Goal: Answer question/provide support

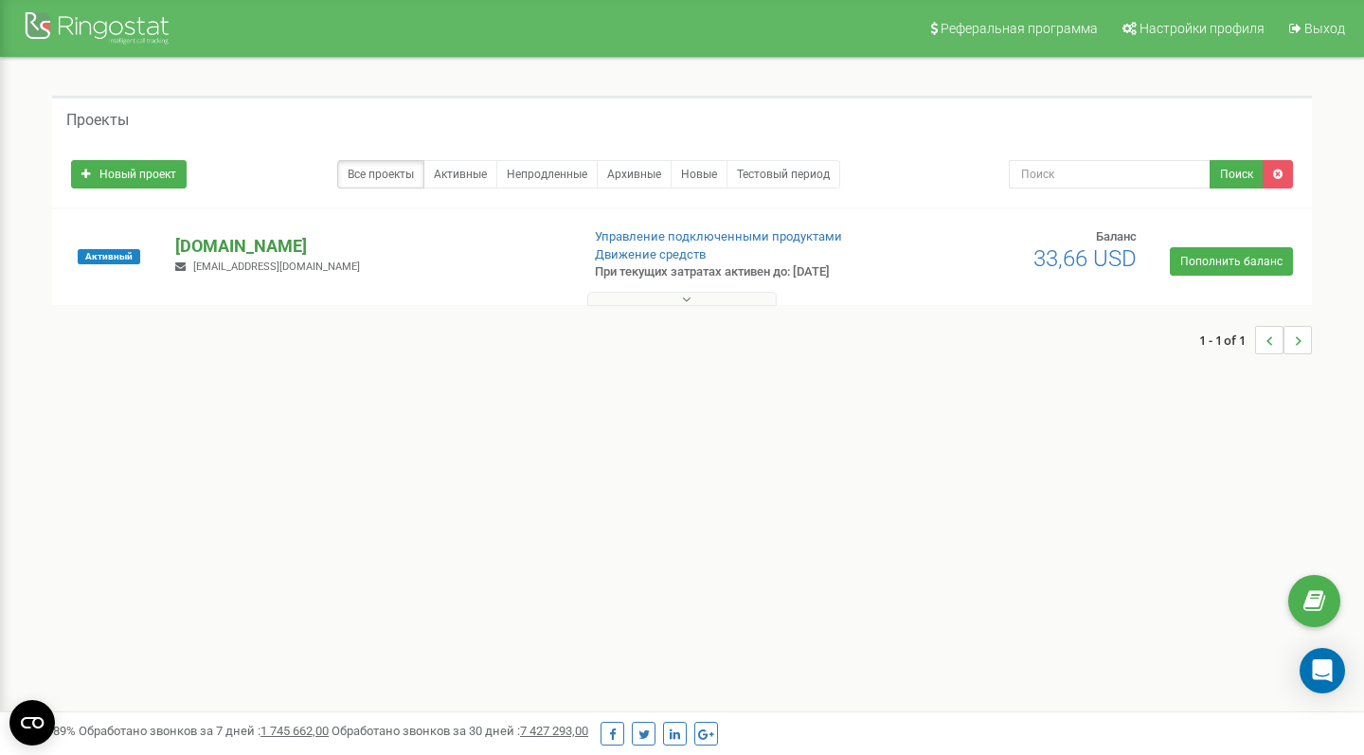
click at [291, 242] on p "[DOMAIN_NAME]" at bounding box center [369, 246] width 388 height 25
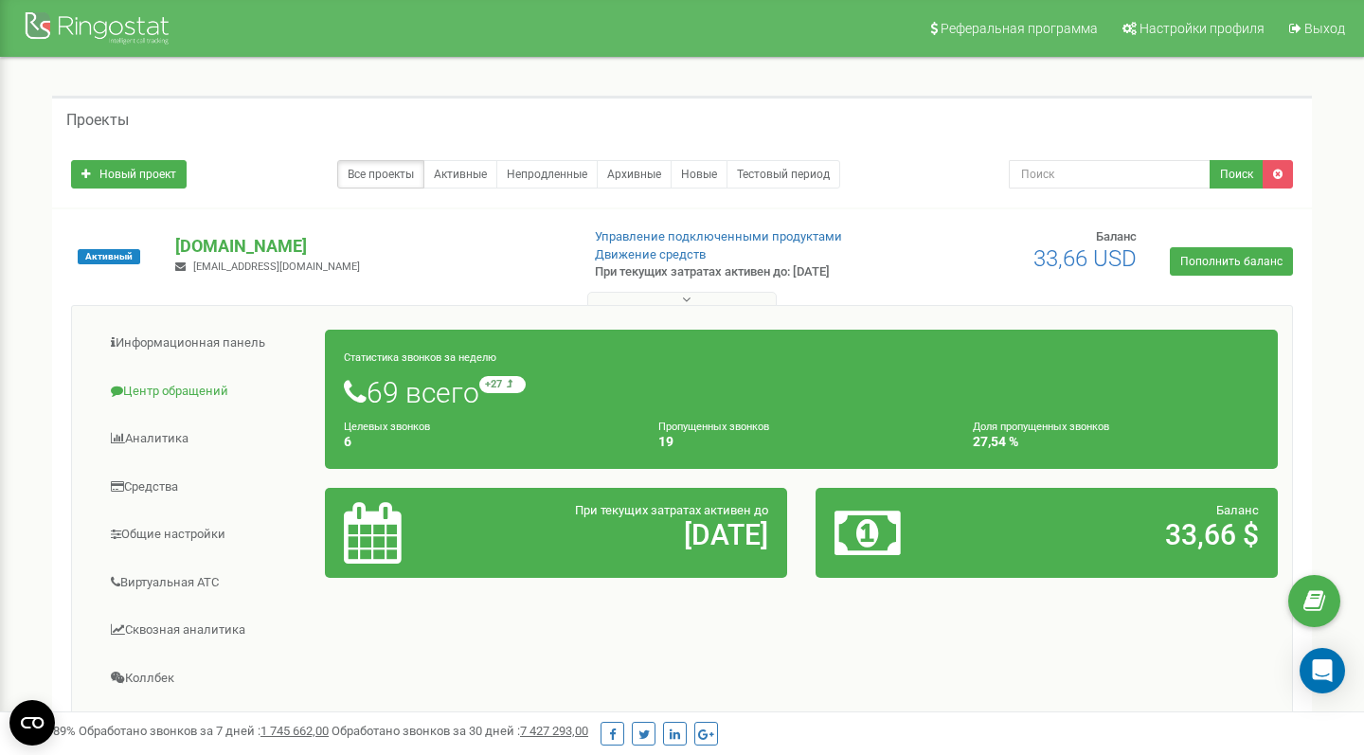
click at [125, 381] on link "Центр обращений" at bounding box center [206, 391] width 240 height 46
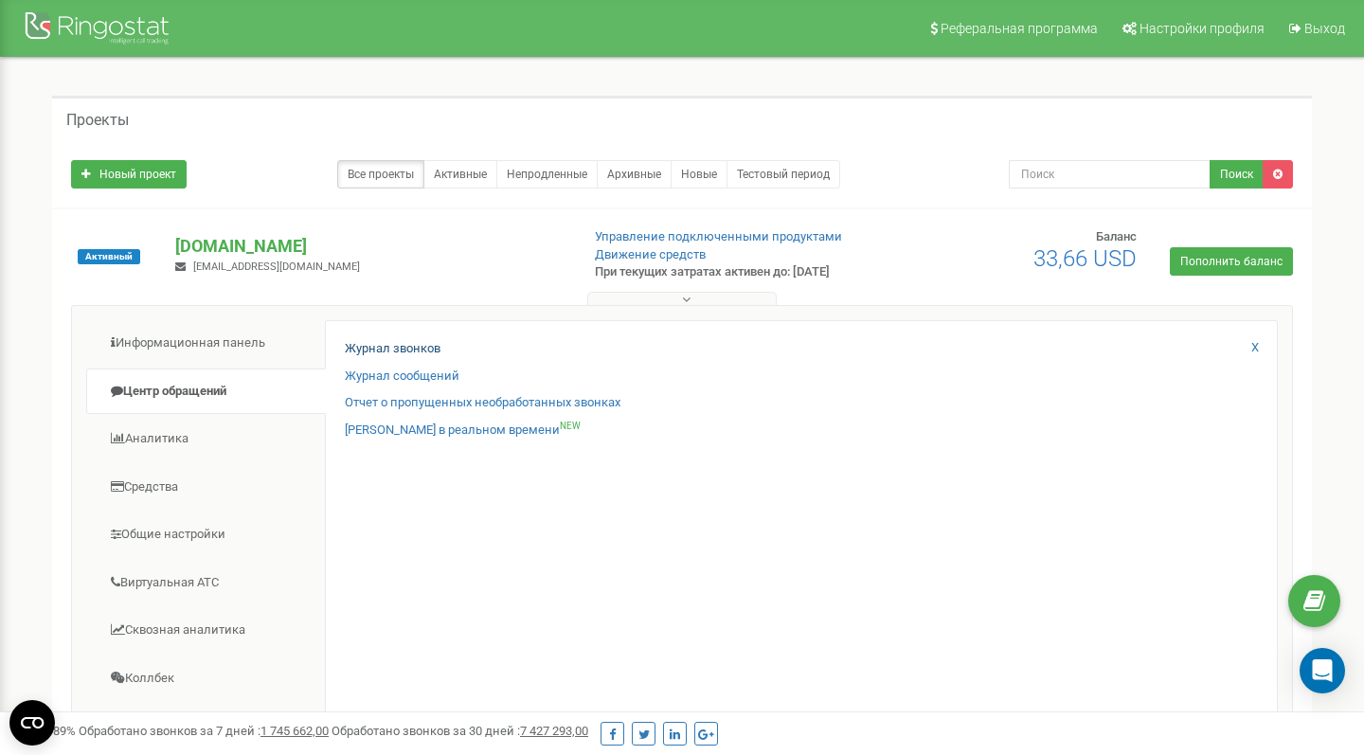
click at [405, 343] on link "Журнал звонков" at bounding box center [393, 349] width 96 height 18
click at [398, 346] on link "Журнал звонков" at bounding box center [393, 349] width 96 height 18
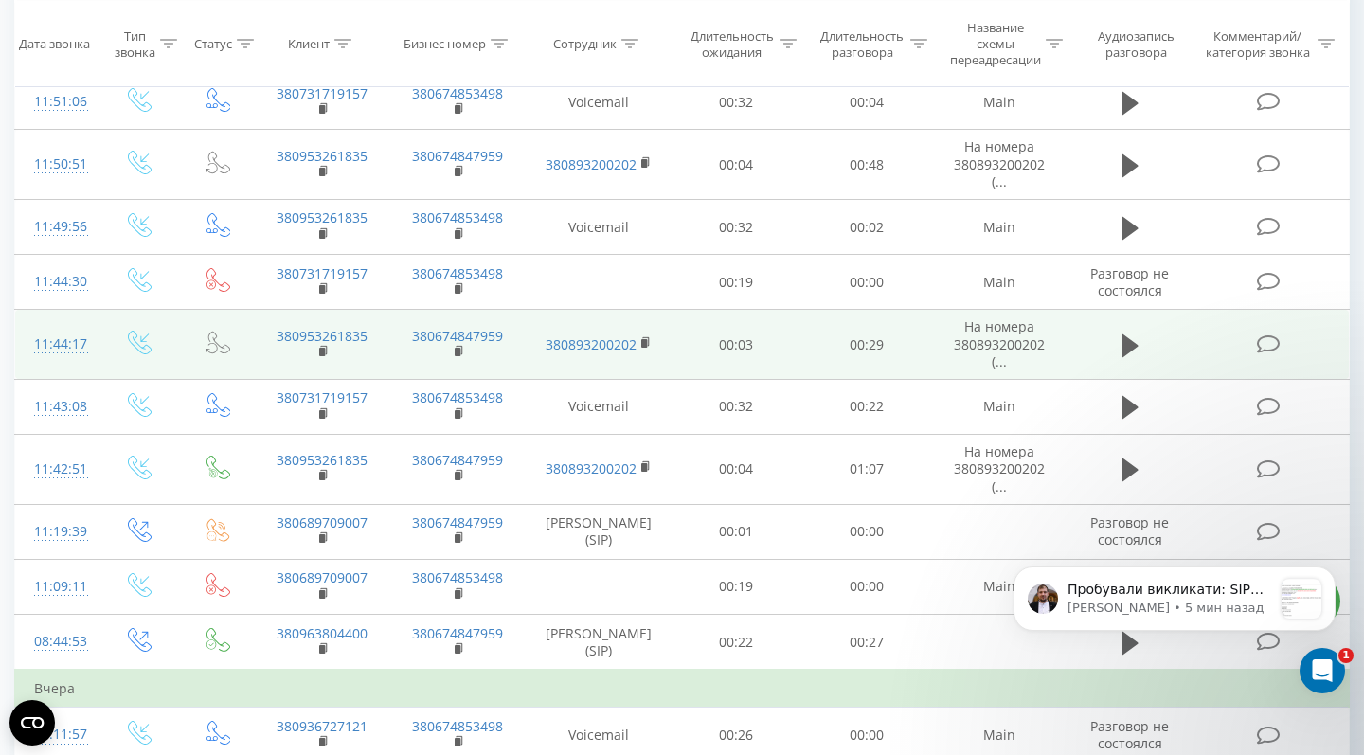
scroll to position [216, 0]
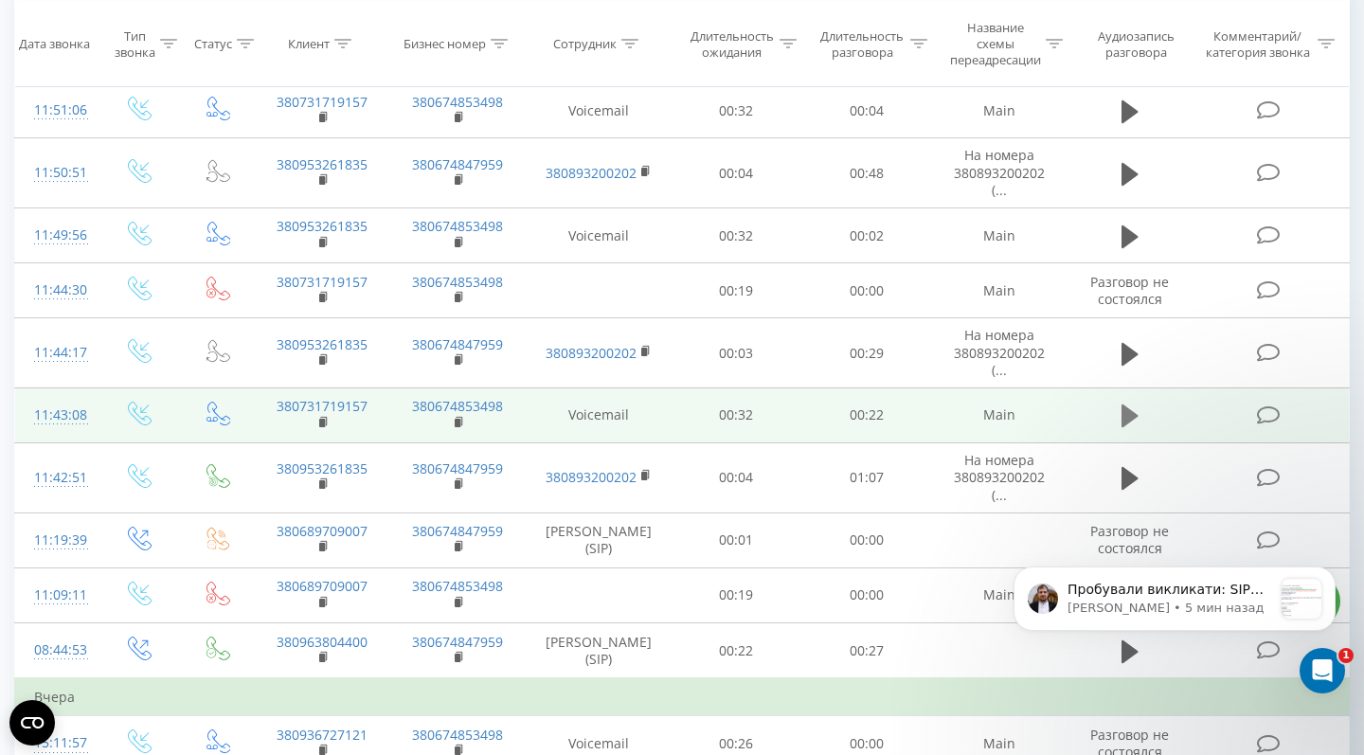
click at [1119, 426] on button at bounding box center [1130, 416] width 28 height 28
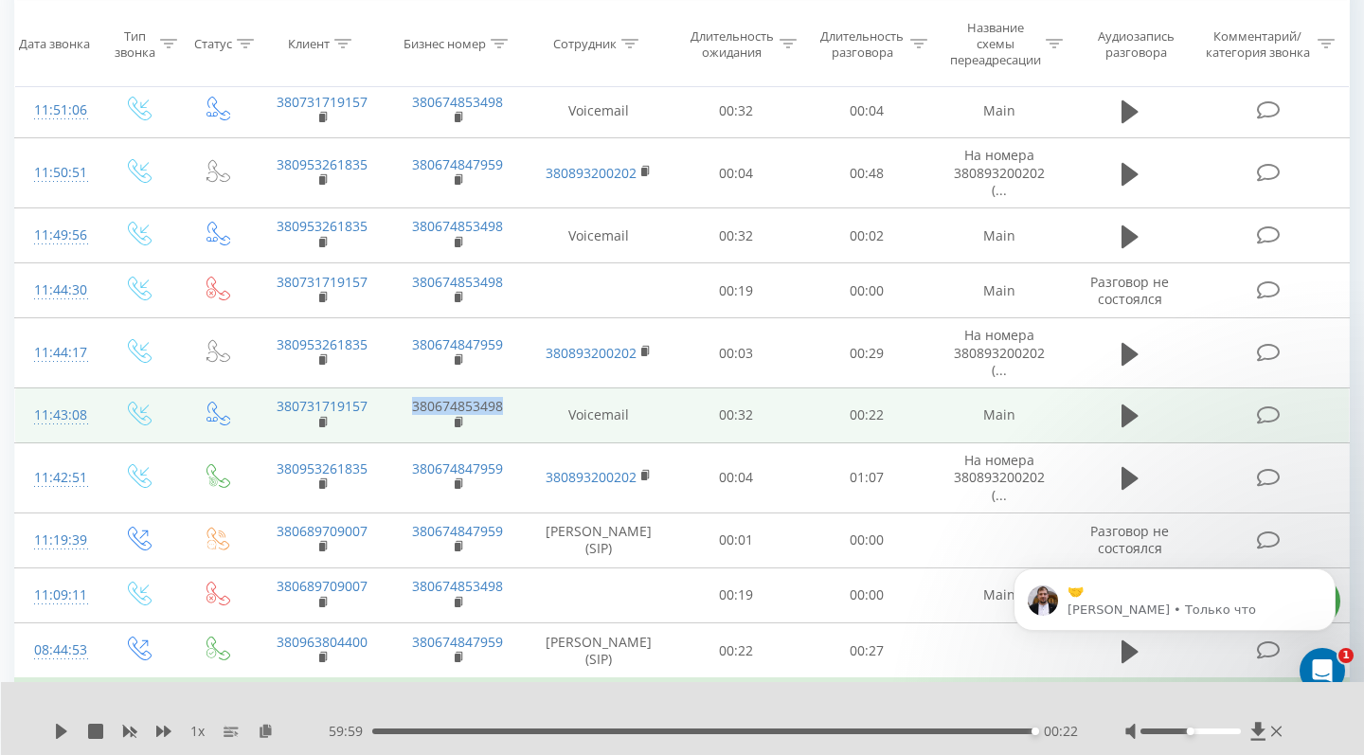
drag, startPoint x: 511, startPoint y: 423, endPoint x: 413, endPoint y: 423, distance: 98.5
click at [413, 423] on td "380674853498" at bounding box center [457, 414] width 135 height 55
copy link "380674853498"
drag, startPoint x: 373, startPoint y: 419, endPoint x: 273, endPoint y: 412, distance: 100.6
click at [271, 412] on td "380731719157" at bounding box center [322, 414] width 135 height 55
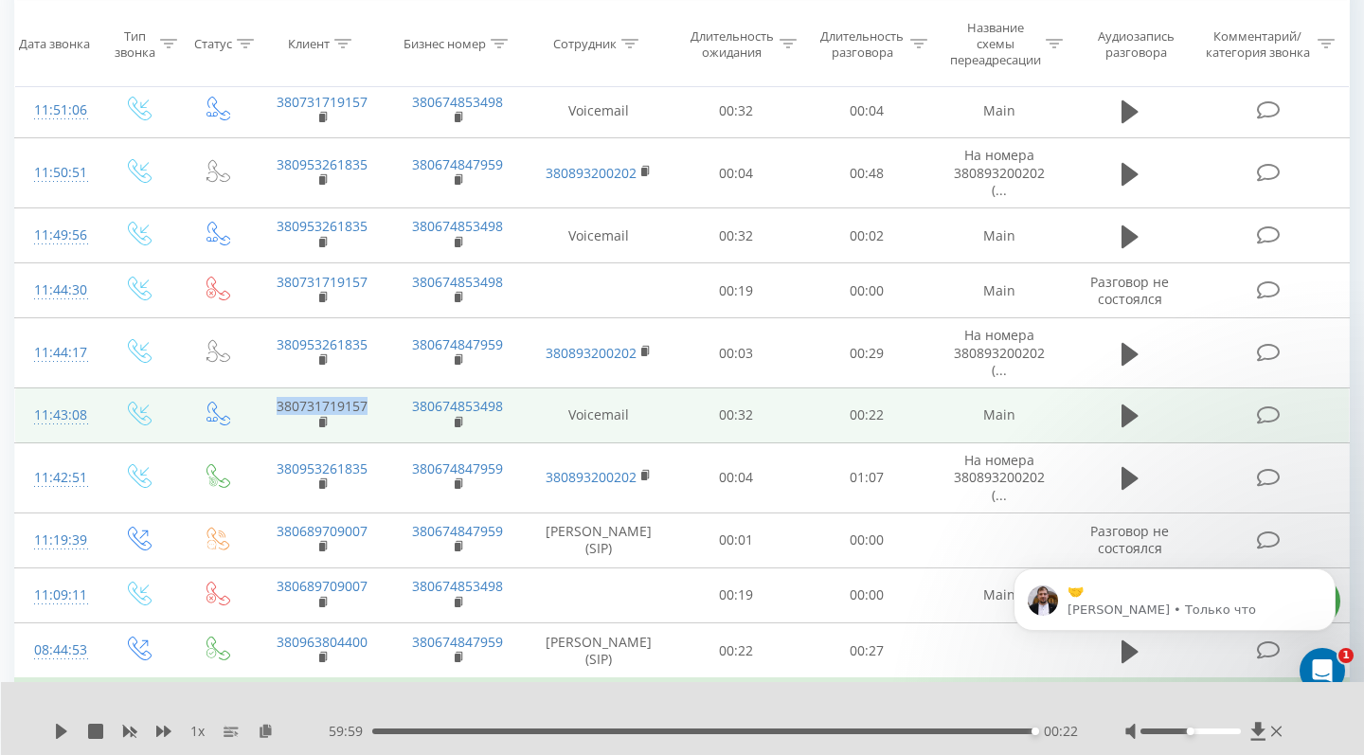
copy link "380731719157"
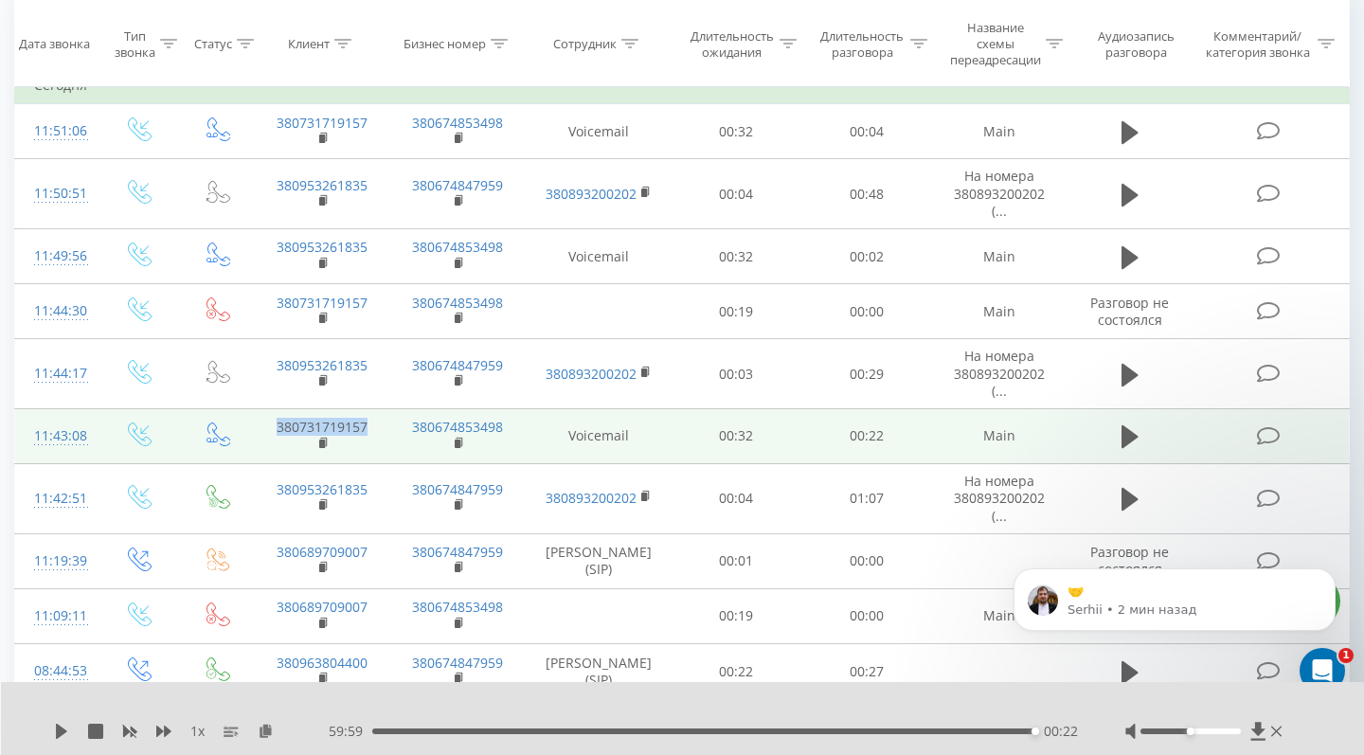
scroll to position [194, 0]
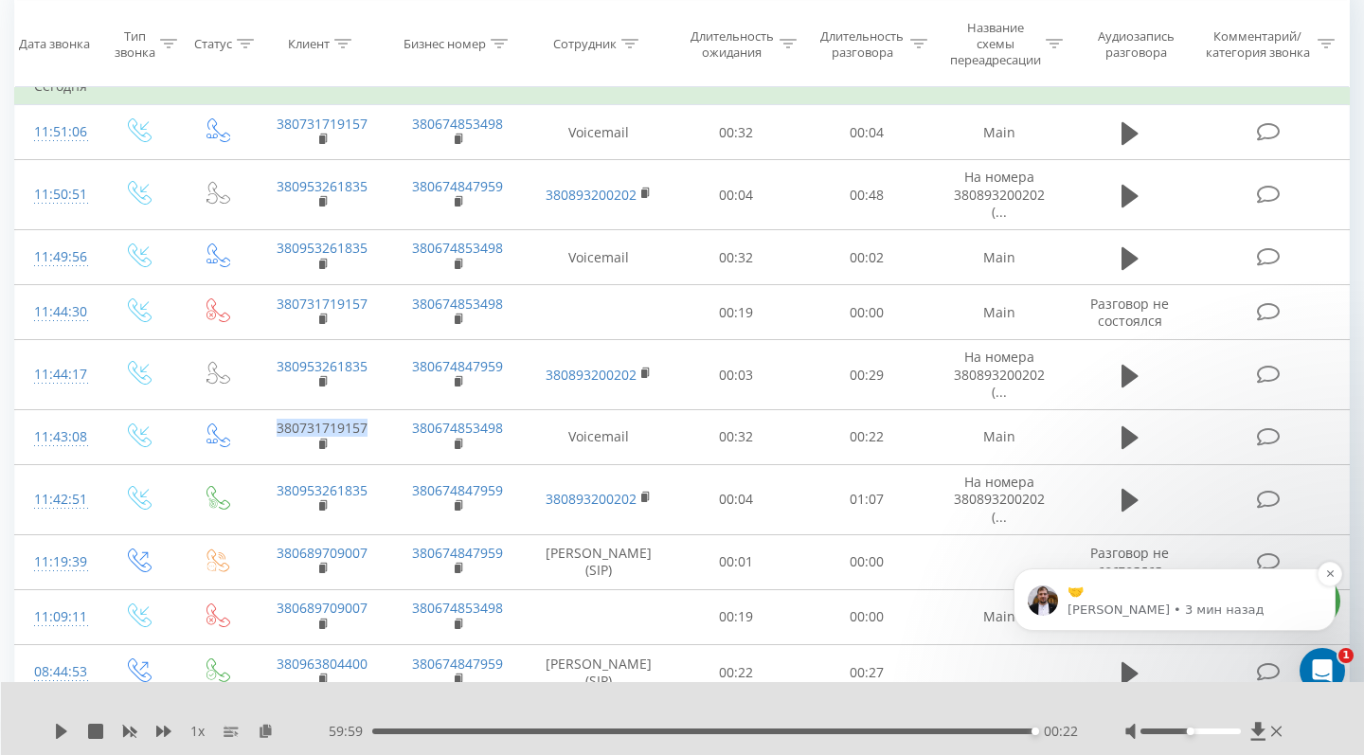
click at [1089, 601] on p "Serhii • 3 мин назад" at bounding box center [1189, 609] width 244 height 17
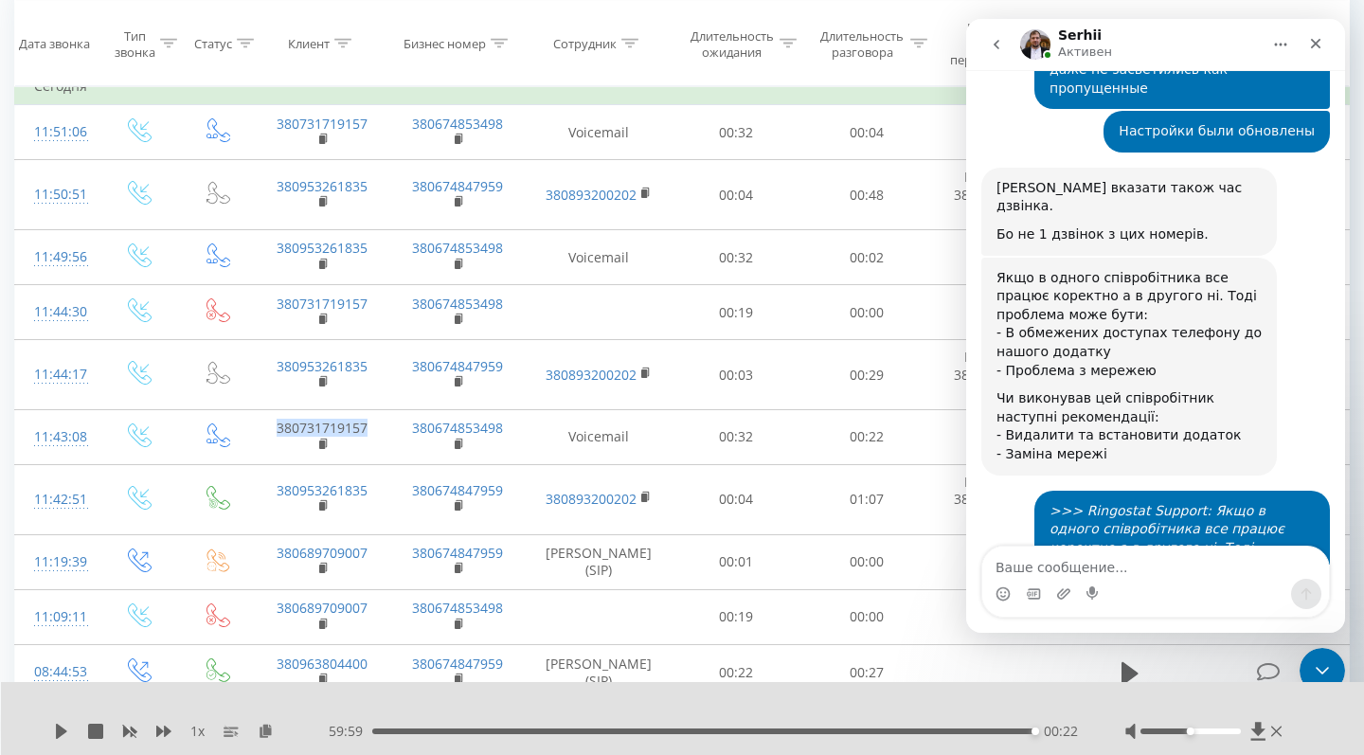
scroll to position [25513, 0]
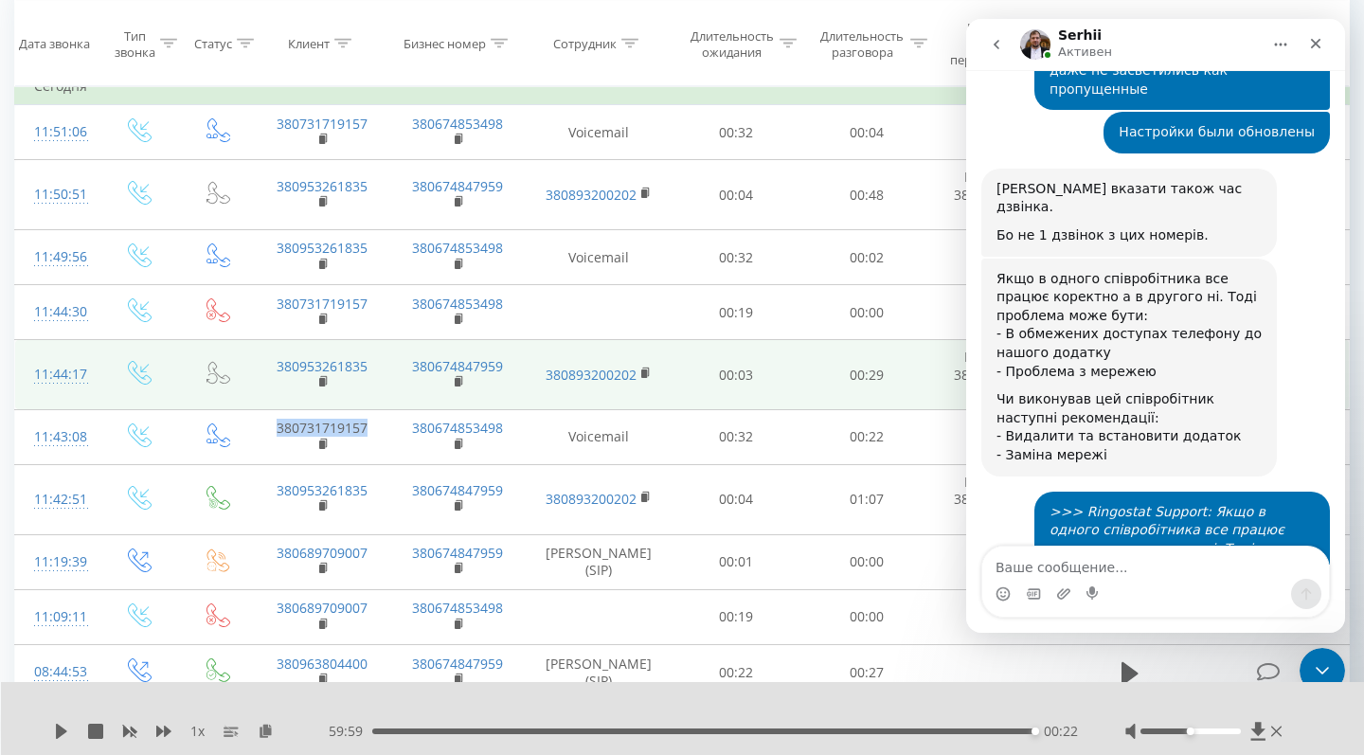
click at [915, 410] on td "00:29" at bounding box center [866, 375] width 131 height 70
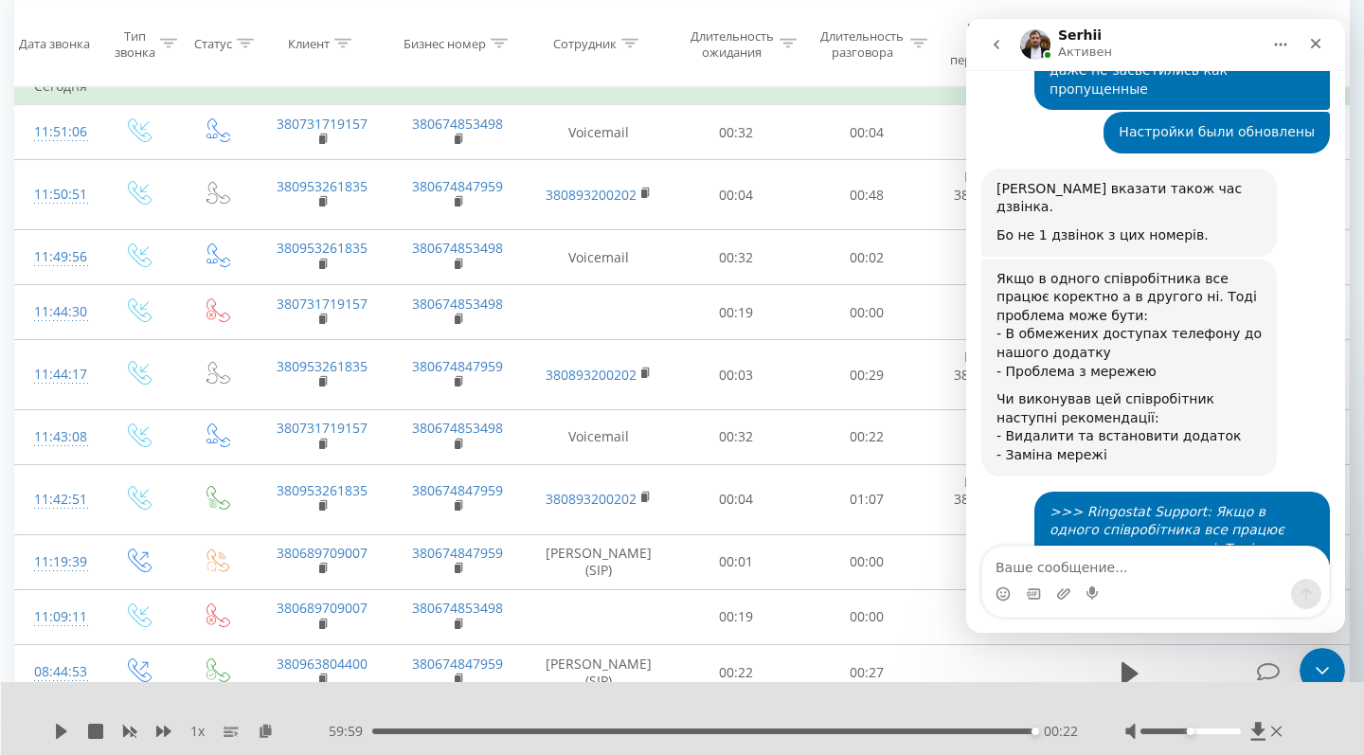
click at [996, 45] on icon "go back" at bounding box center [996, 44] width 6 height 9
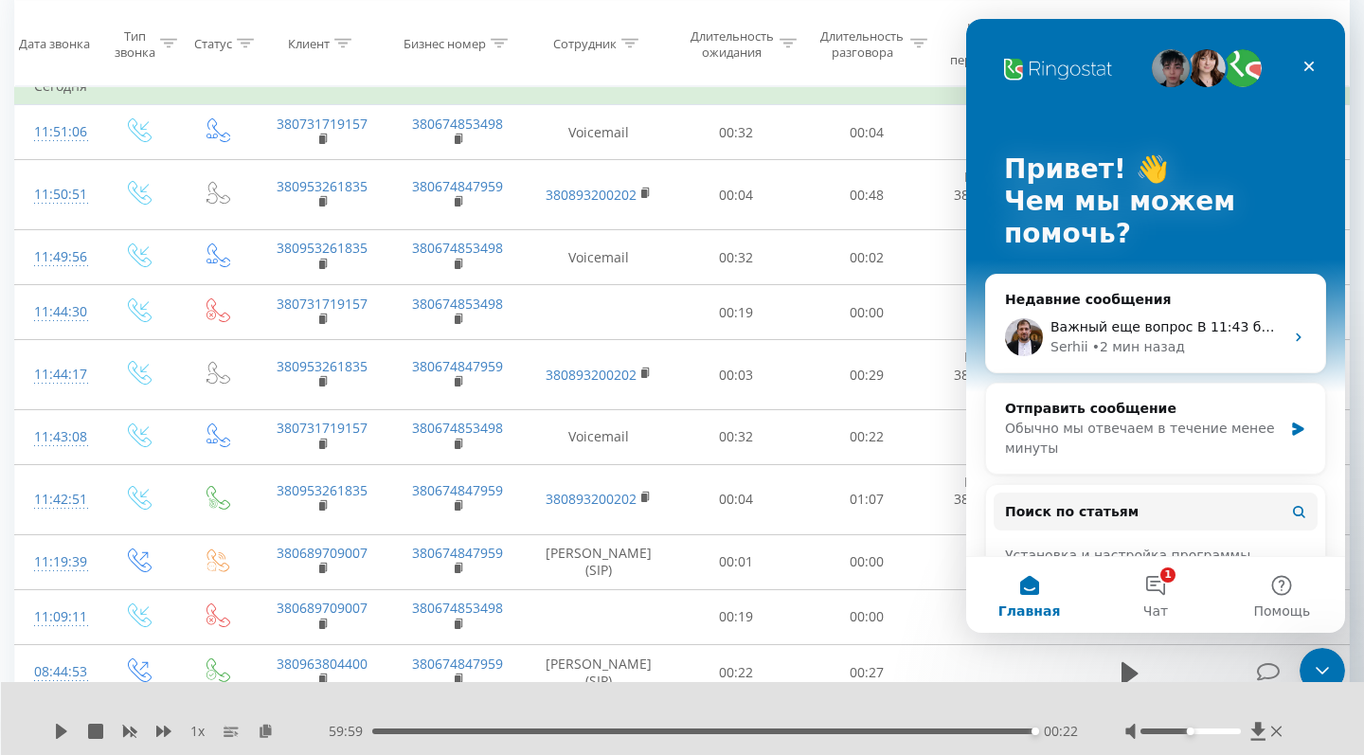
scroll to position [0, 0]
click at [1315, 73] on icon "Закрыть" at bounding box center [1308, 66] width 15 height 15
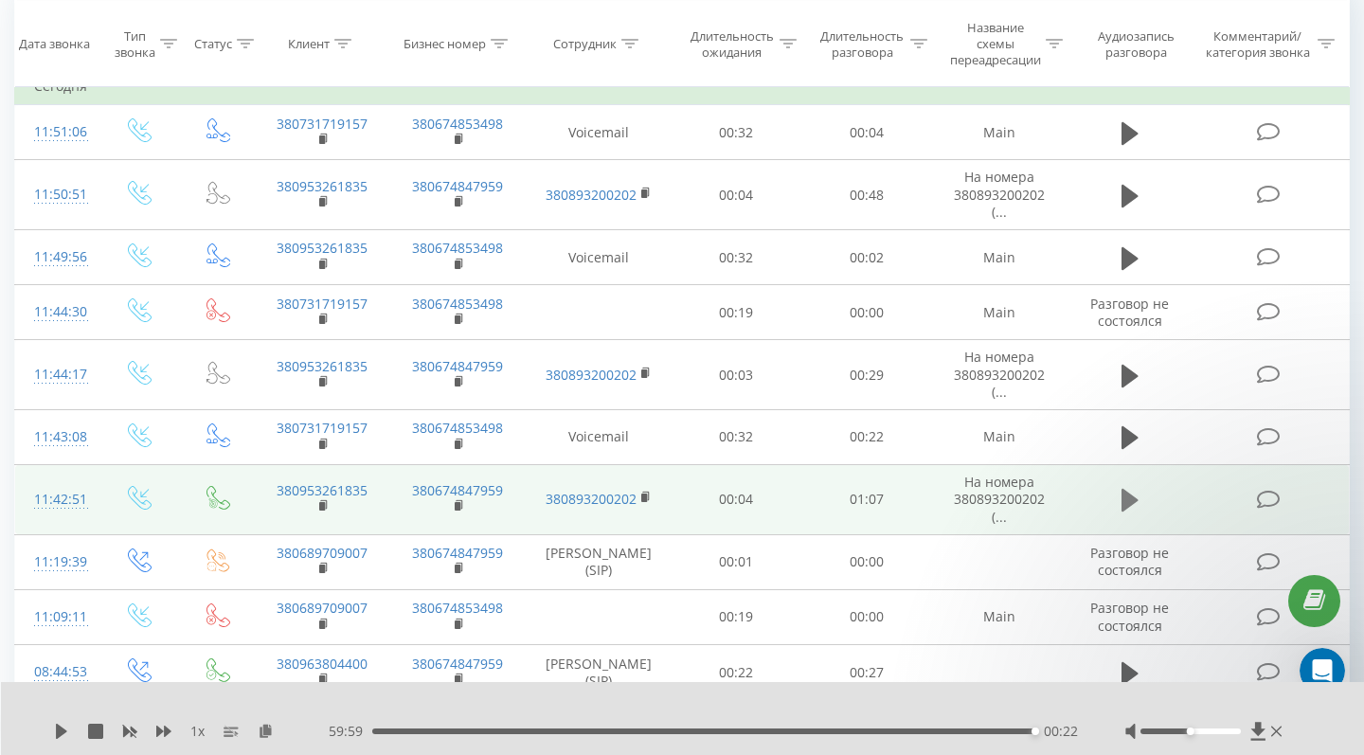
click at [1133, 511] on icon at bounding box center [1129, 500] width 17 height 23
click at [530, 732] on div "00:15" at bounding box center [705, 731] width 657 height 6
click at [675, 730] on div "00:30" at bounding box center [705, 731] width 657 height 6
click at [744, 729] on div "00:31" at bounding box center [705, 731] width 657 height 6
click at [812, 730] on div "00:38" at bounding box center [705, 731] width 657 height 6
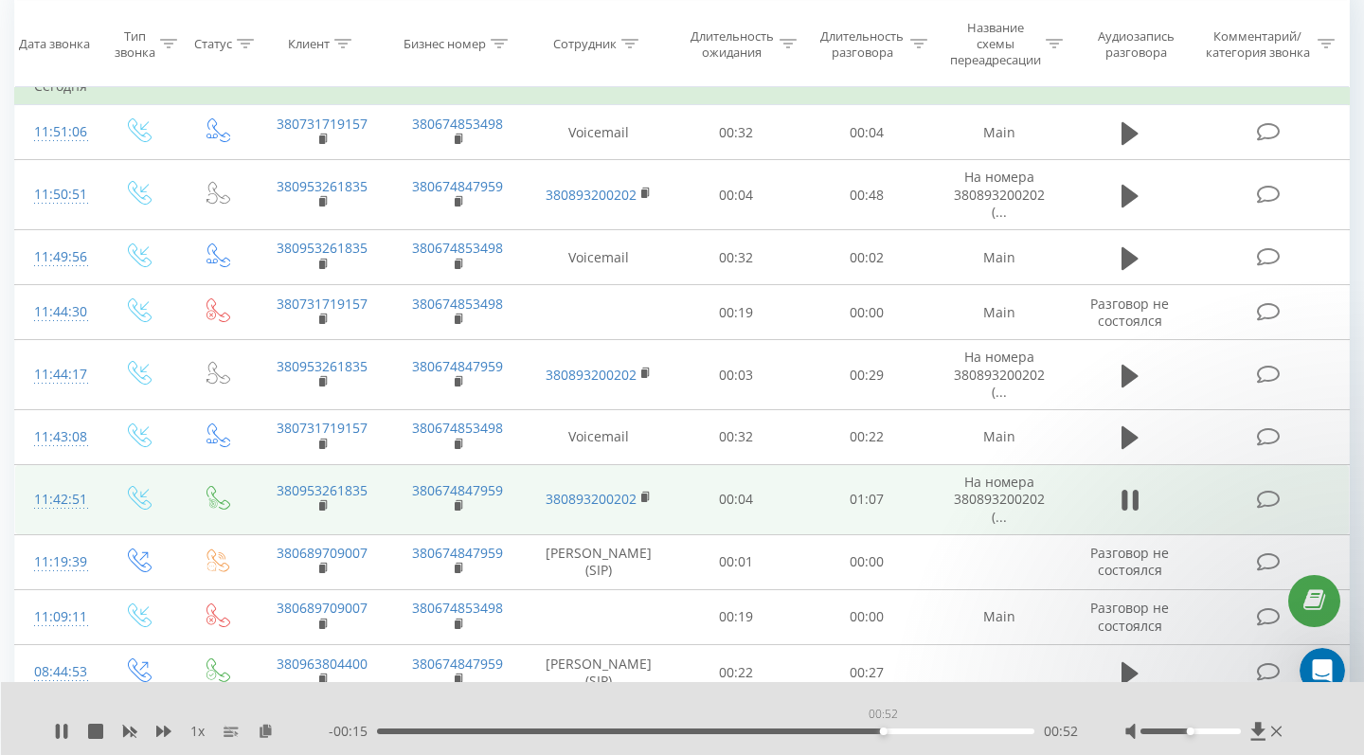
click at [883, 728] on div "00:52" at bounding box center [705, 731] width 657 height 6
click at [954, 730] on div "00:52" at bounding box center [705, 731] width 657 height 6
click at [1004, 730] on div "00:59" at bounding box center [705, 731] width 657 height 6
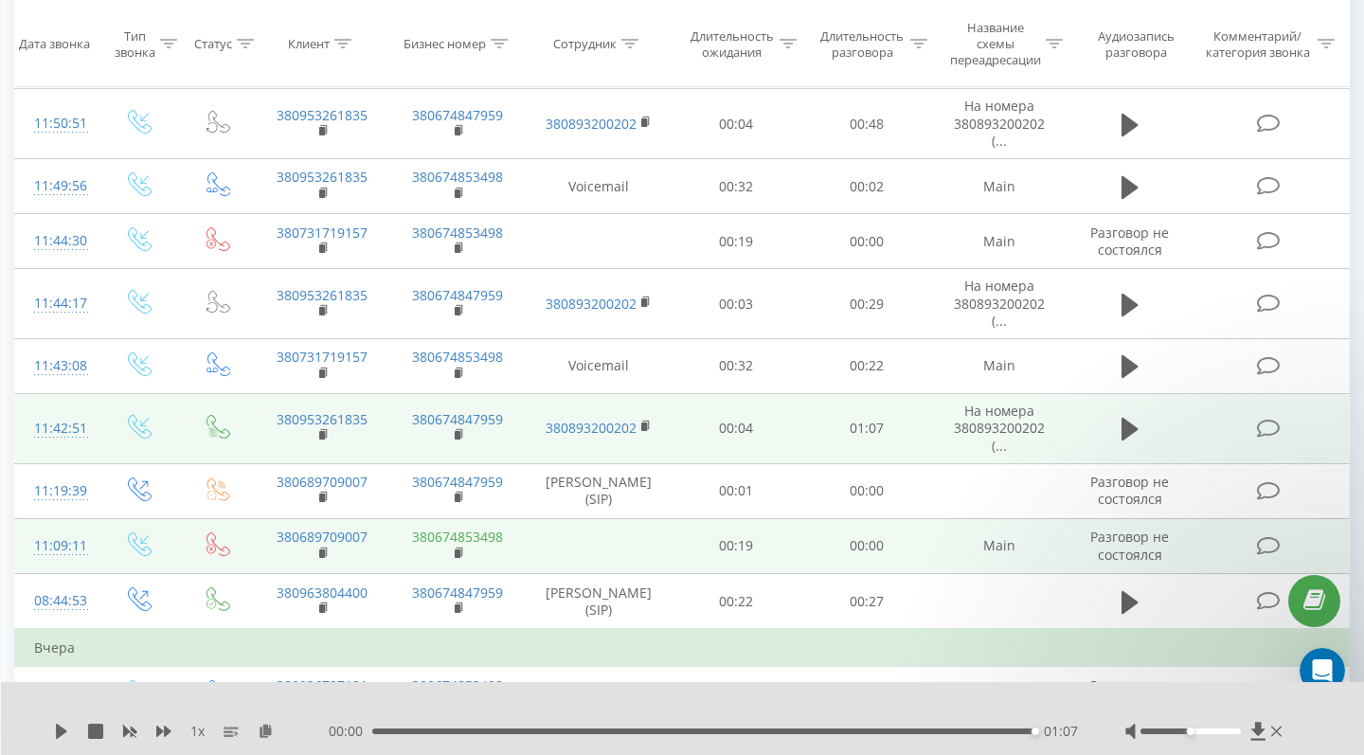
scroll to position [235, 0]
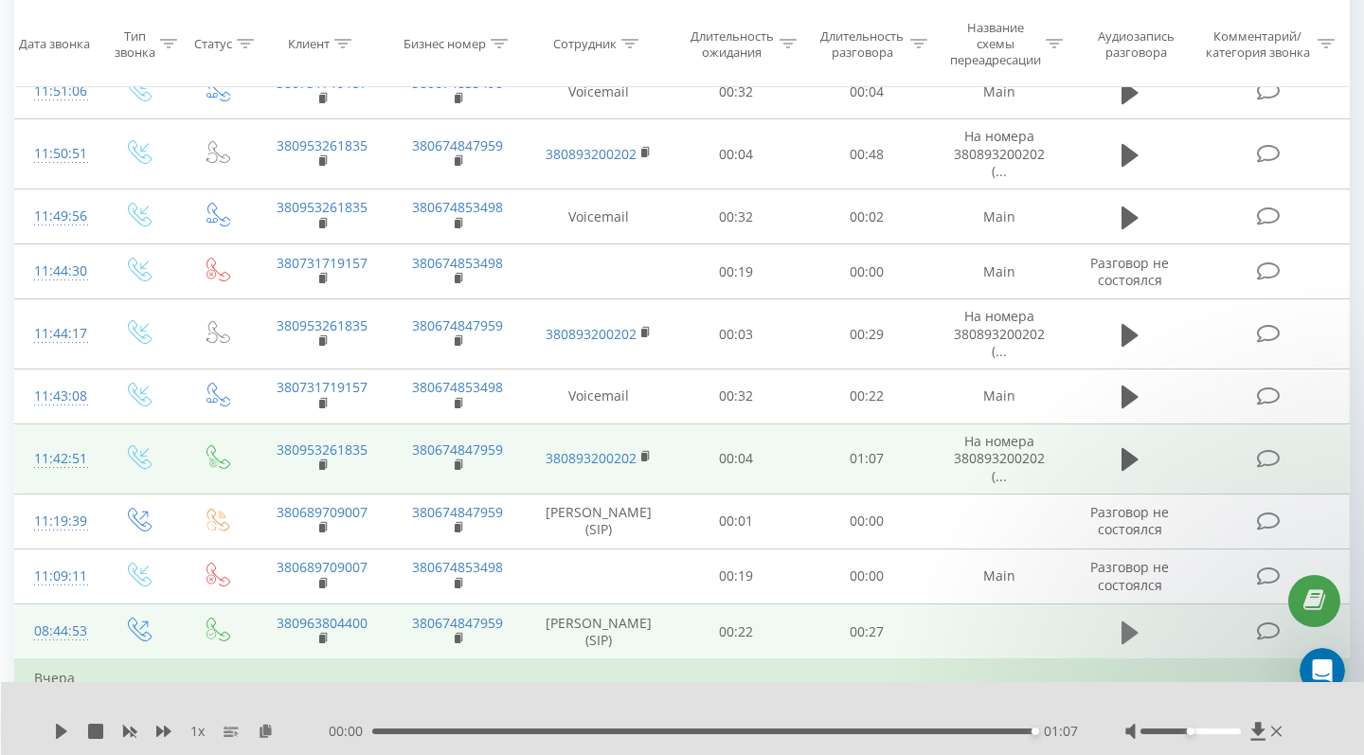
click at [1130, 642] on icon at bounding box center [1129, 631] width 17 height 23
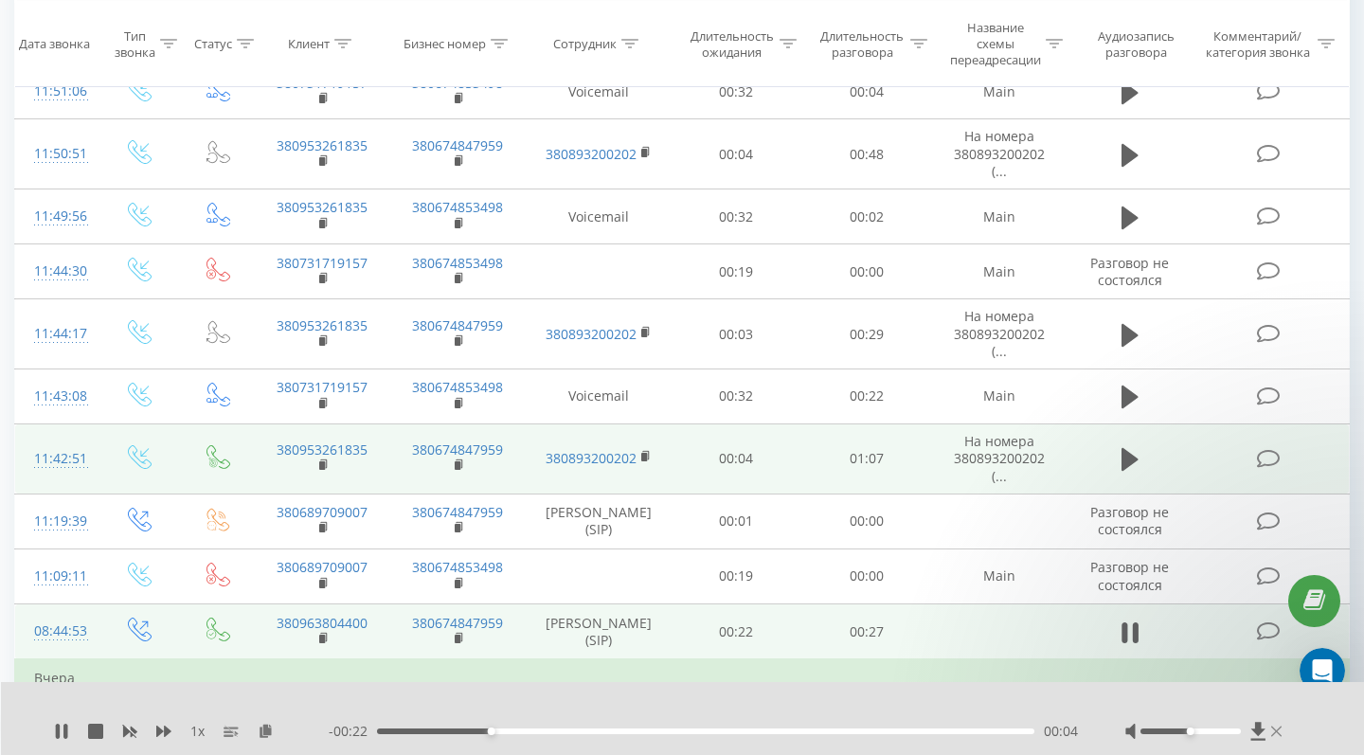
click at [1278, 730] on icon at bounding box center [1276, 730] width 10 height 10
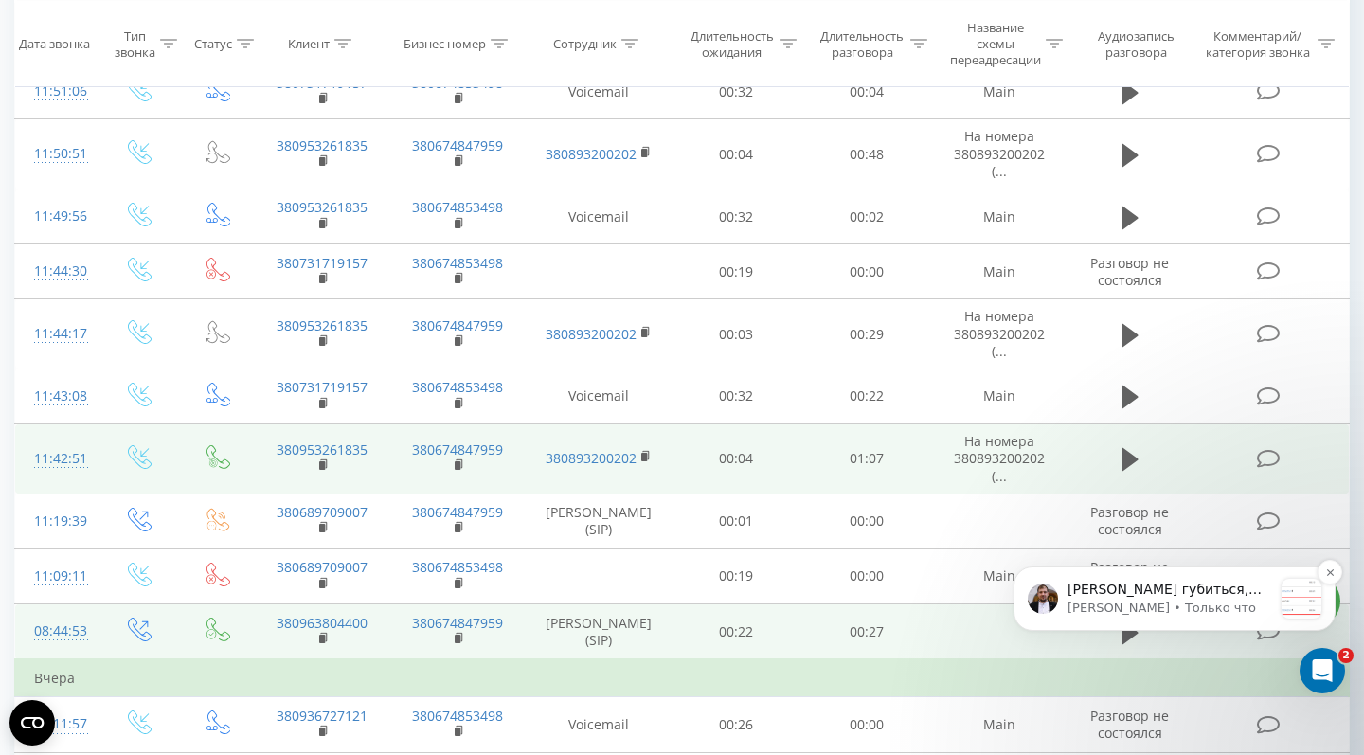
click at [1150, 596] on p "[PERSON_NAME] губиться, тому що багато переадресацій. Ось 2 частини дзвінка. То…" at bounding box center [1169, 590] width 205 height 19
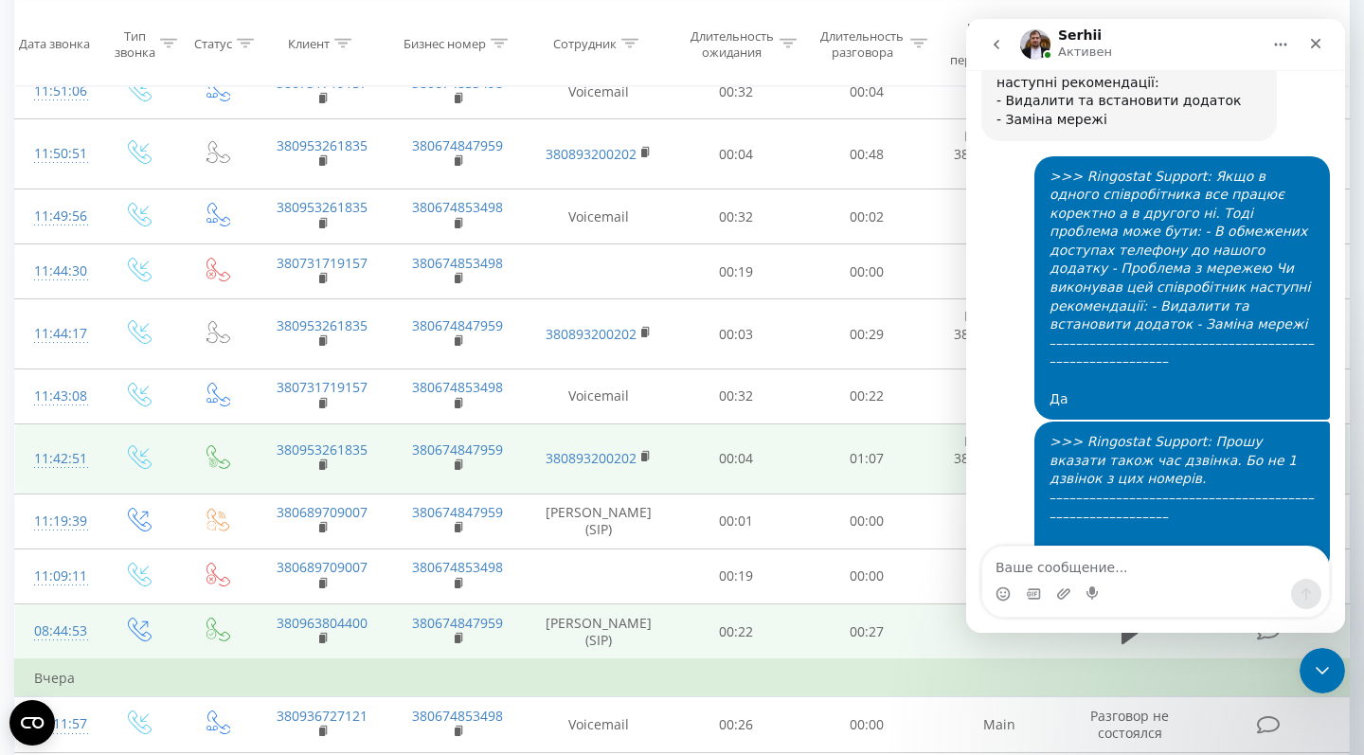
scroll to position [25918, 0]
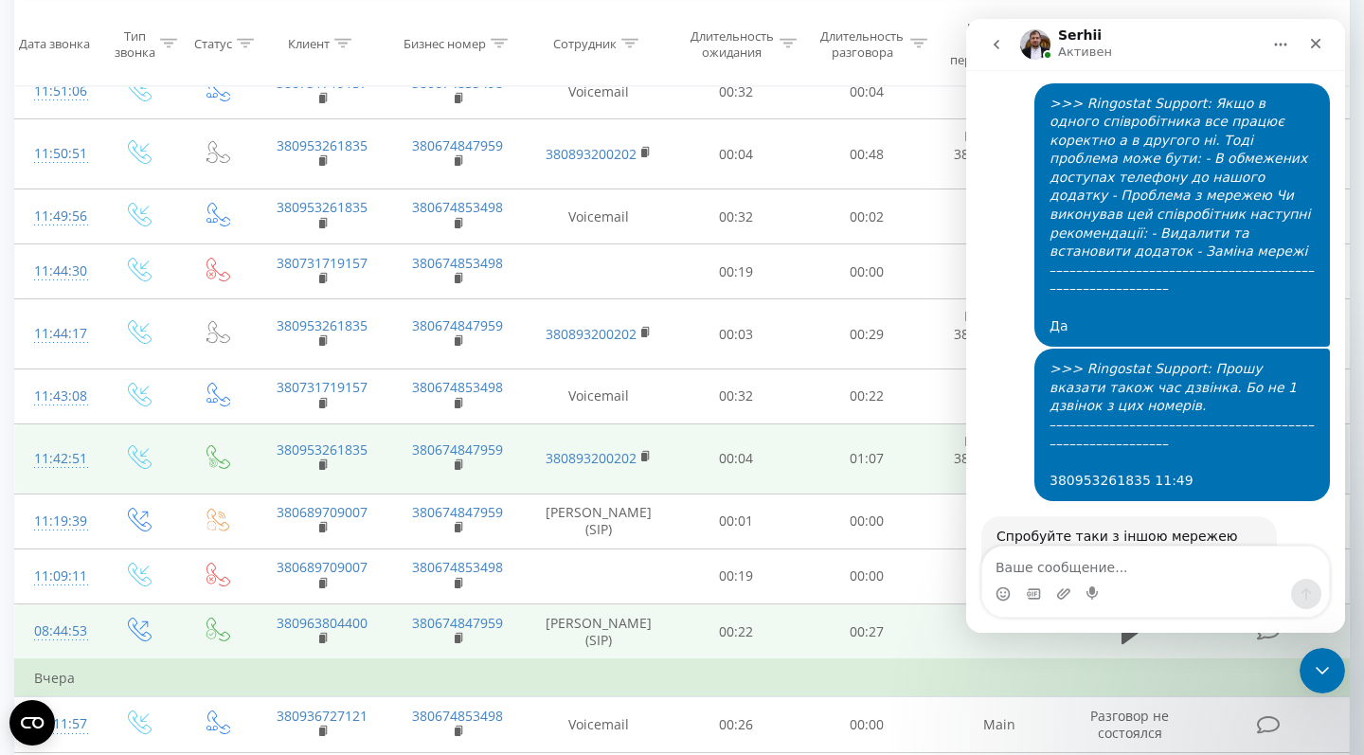
copy div "380953261835"
click at [1010, 560] on textarea "Ваше сообщение..." at bounding box center [1155, 562] width 347 height 32
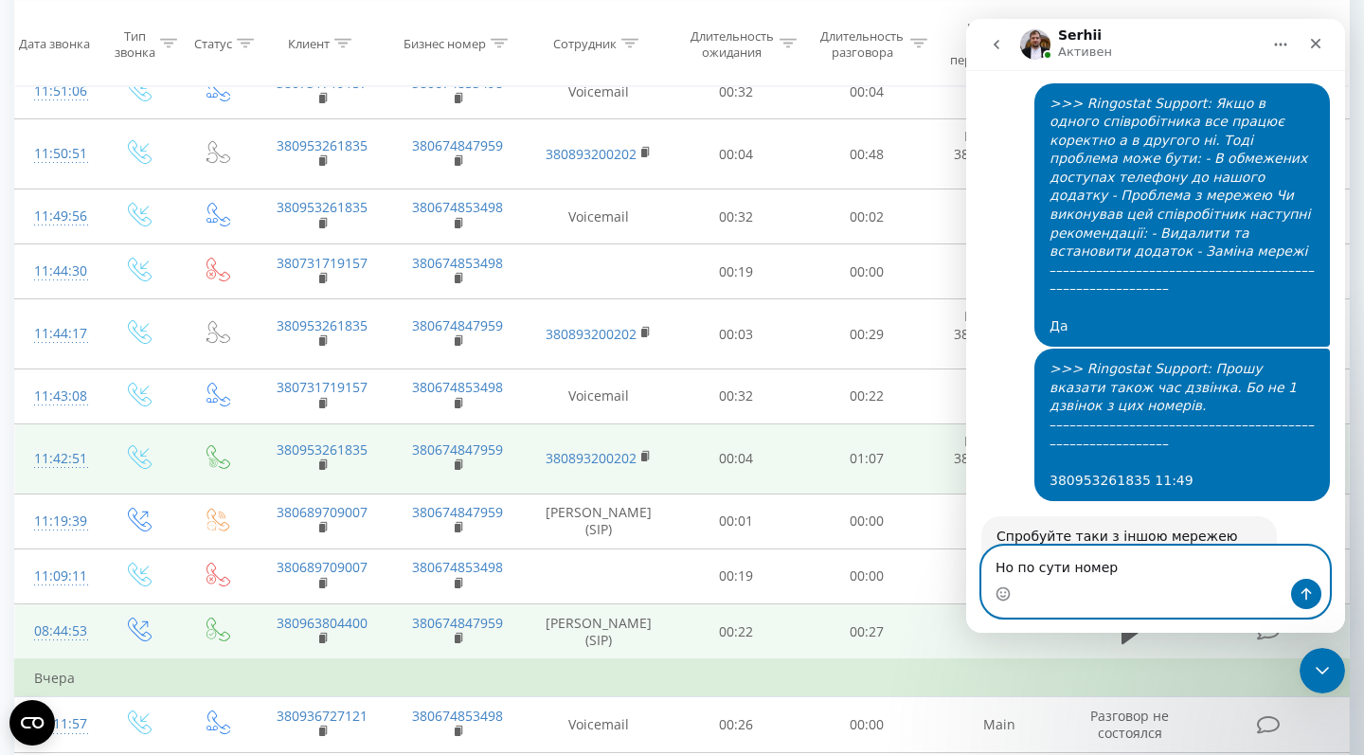
paste textarea "380953261835"
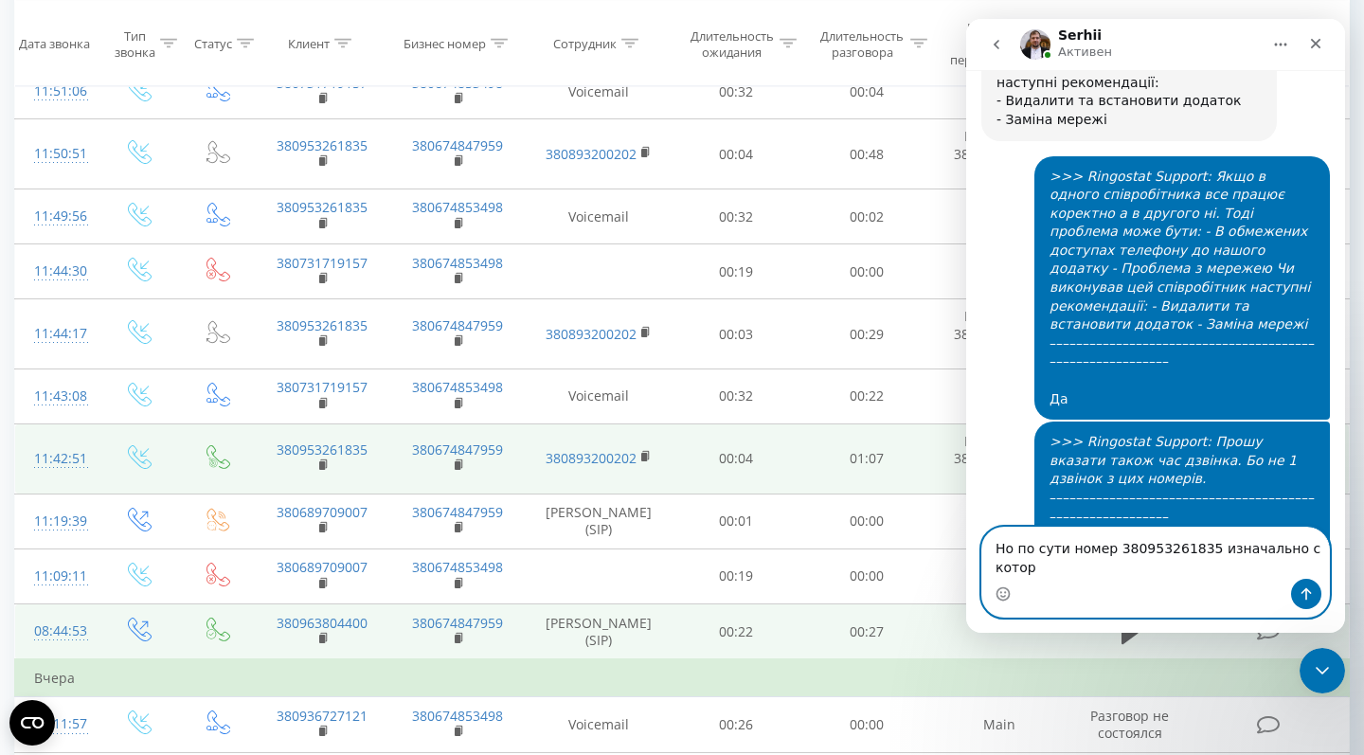
scroll to position [25864, 0]
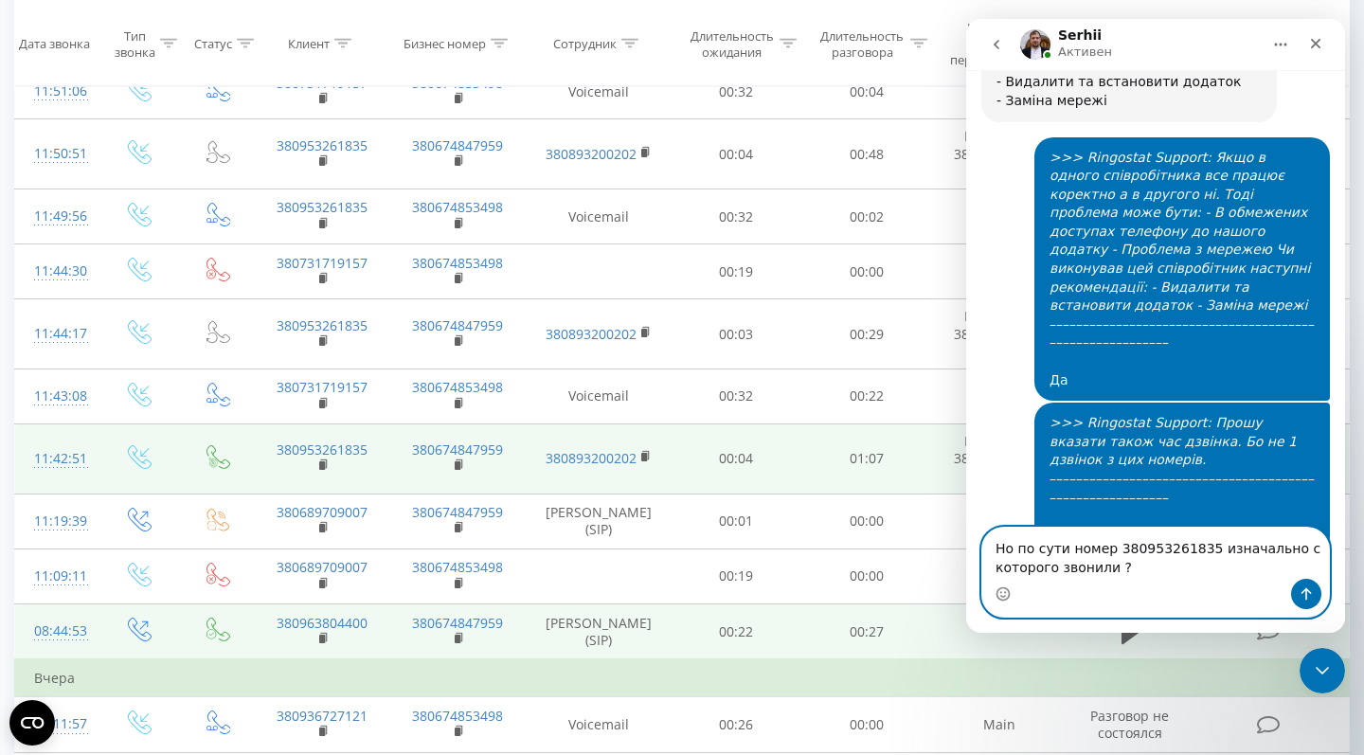
type textarea "Но по сути номер 380953261835 изначально с которого звонили ?"
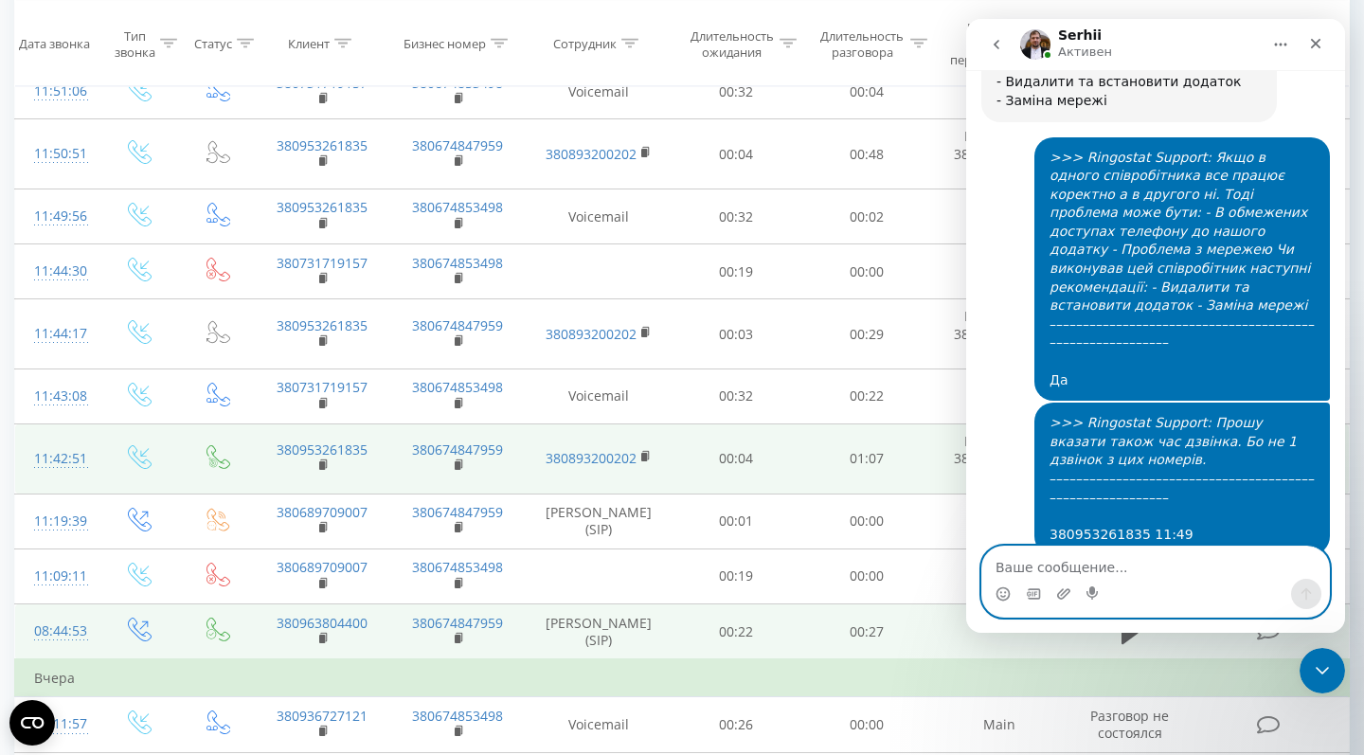
scroll to position [25888, 0]
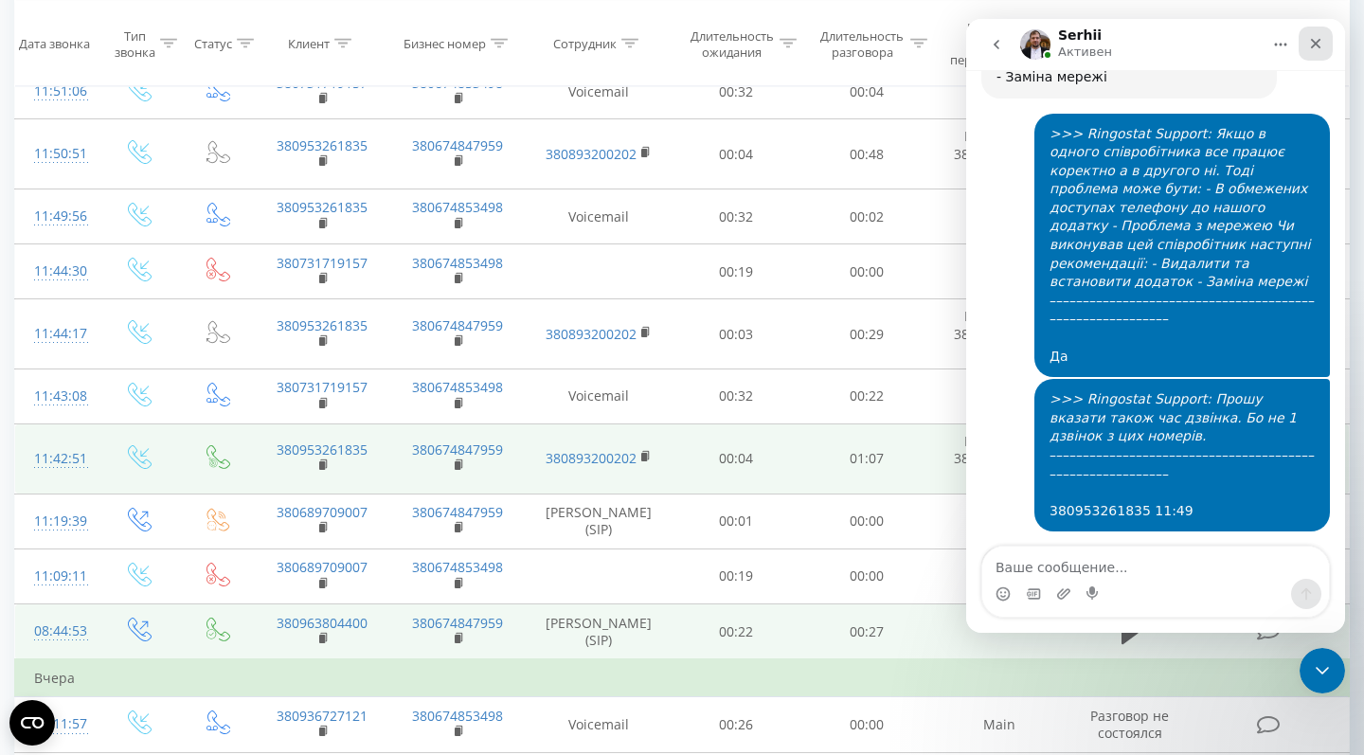
click at [1319, 44] on icon "Закрыть" at bounding box center [1315, 43] width 15 height 15
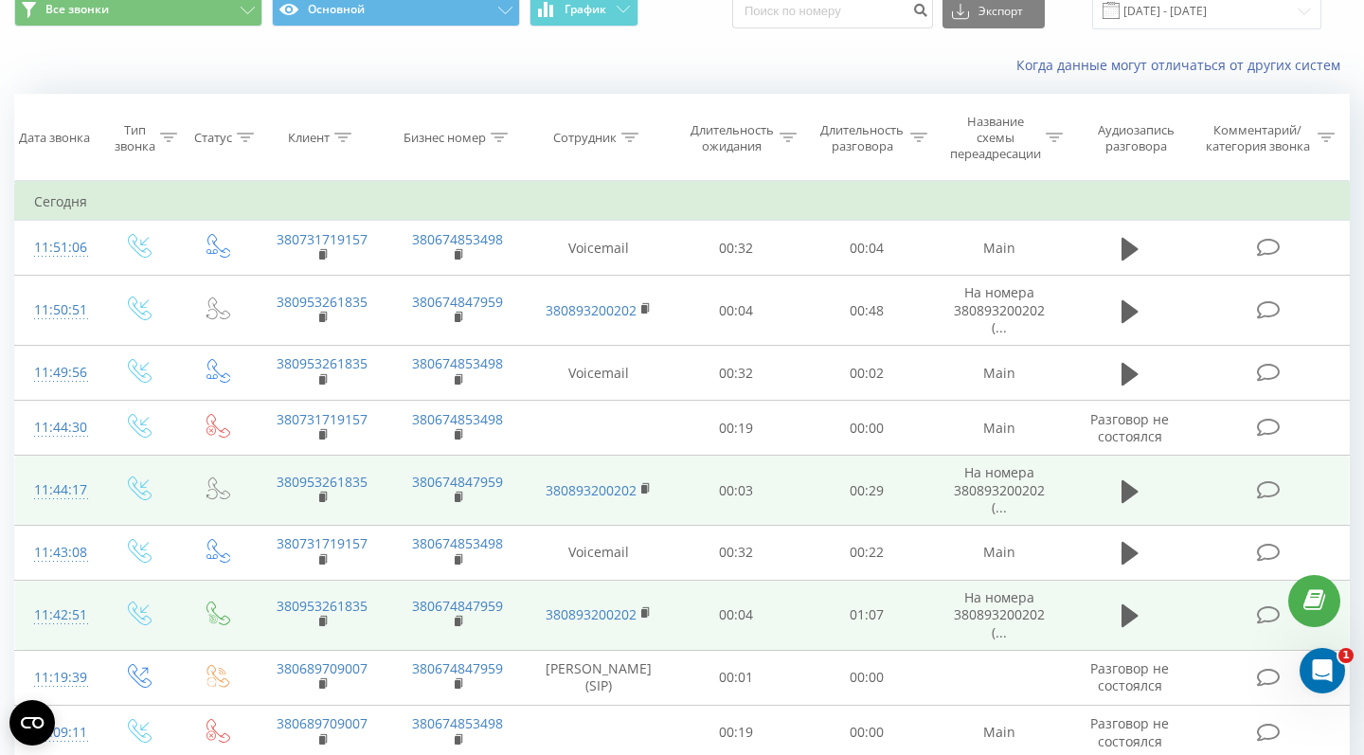
scroll to position [0, 0]
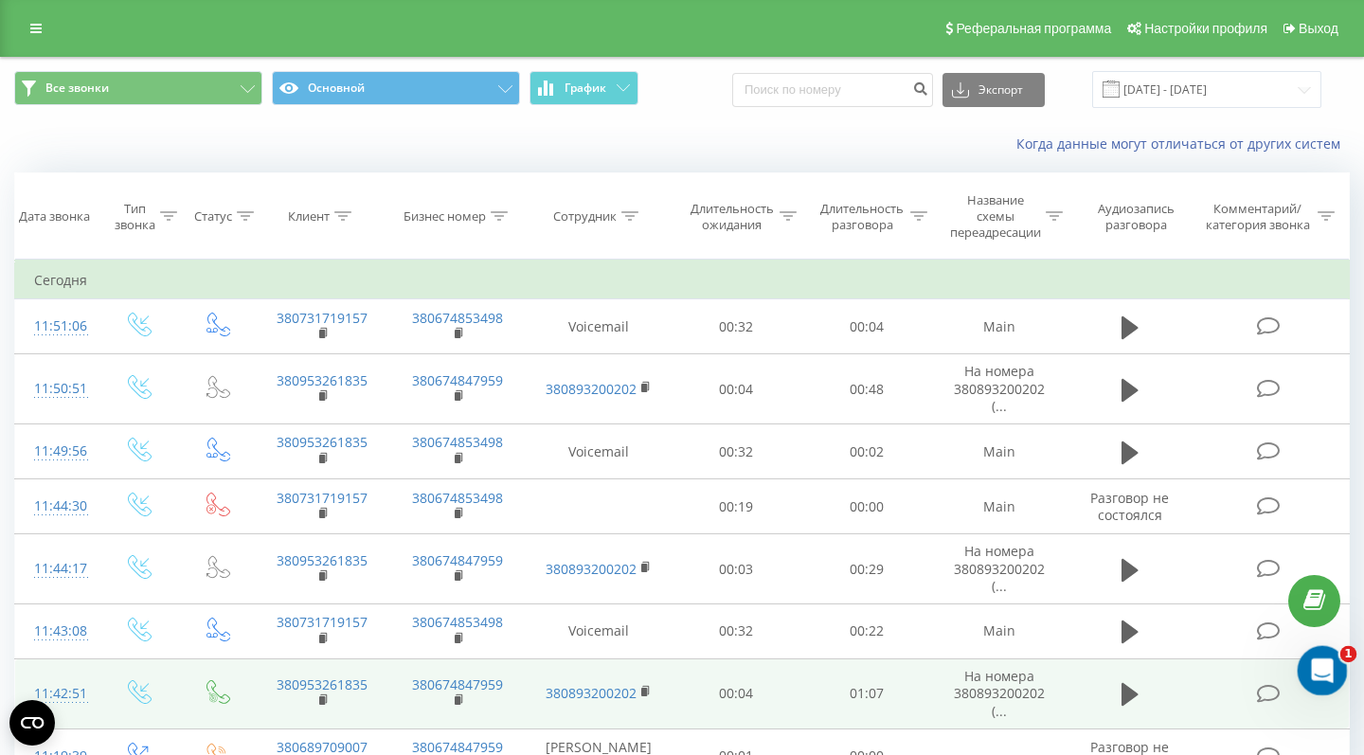
click at [1318, 669] on icon "Открыть службу сообщений Intercom" at bounding box center [1319, 667] width 31 height 31
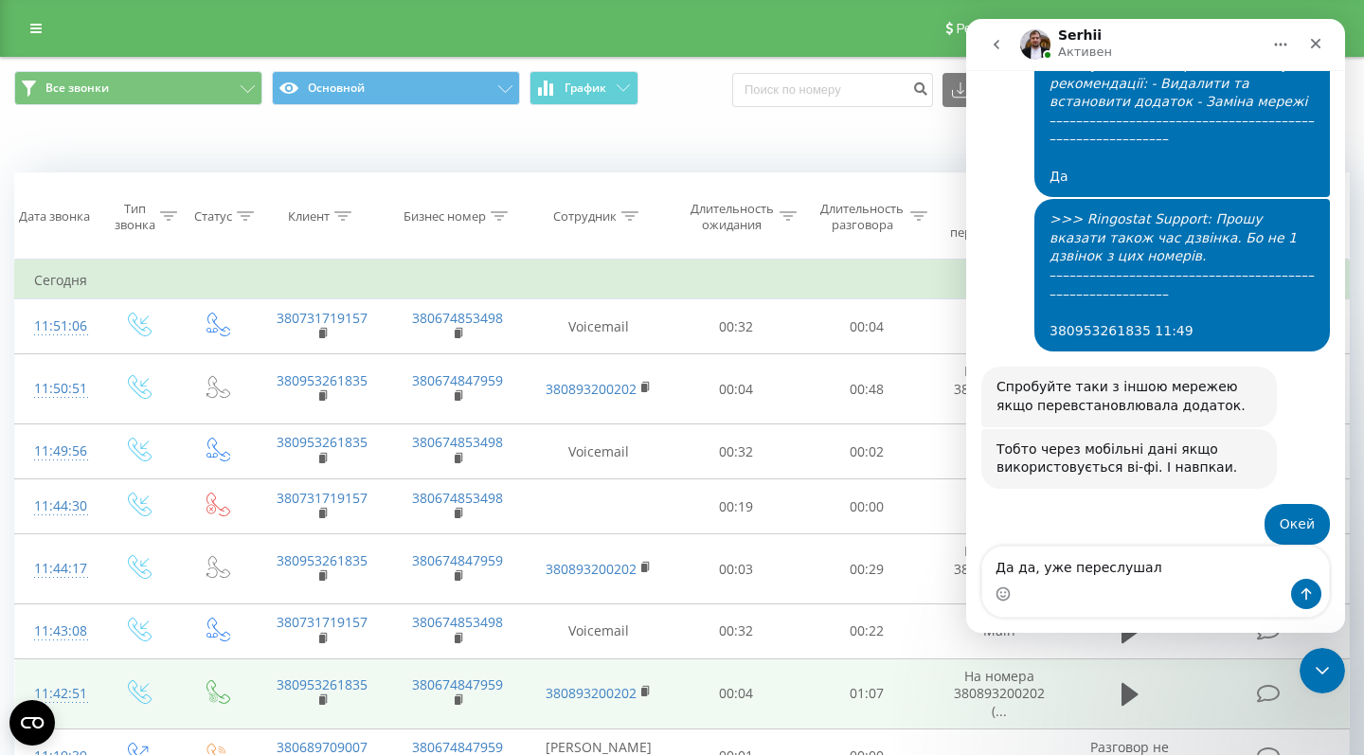
scroll to position [26090, 0]
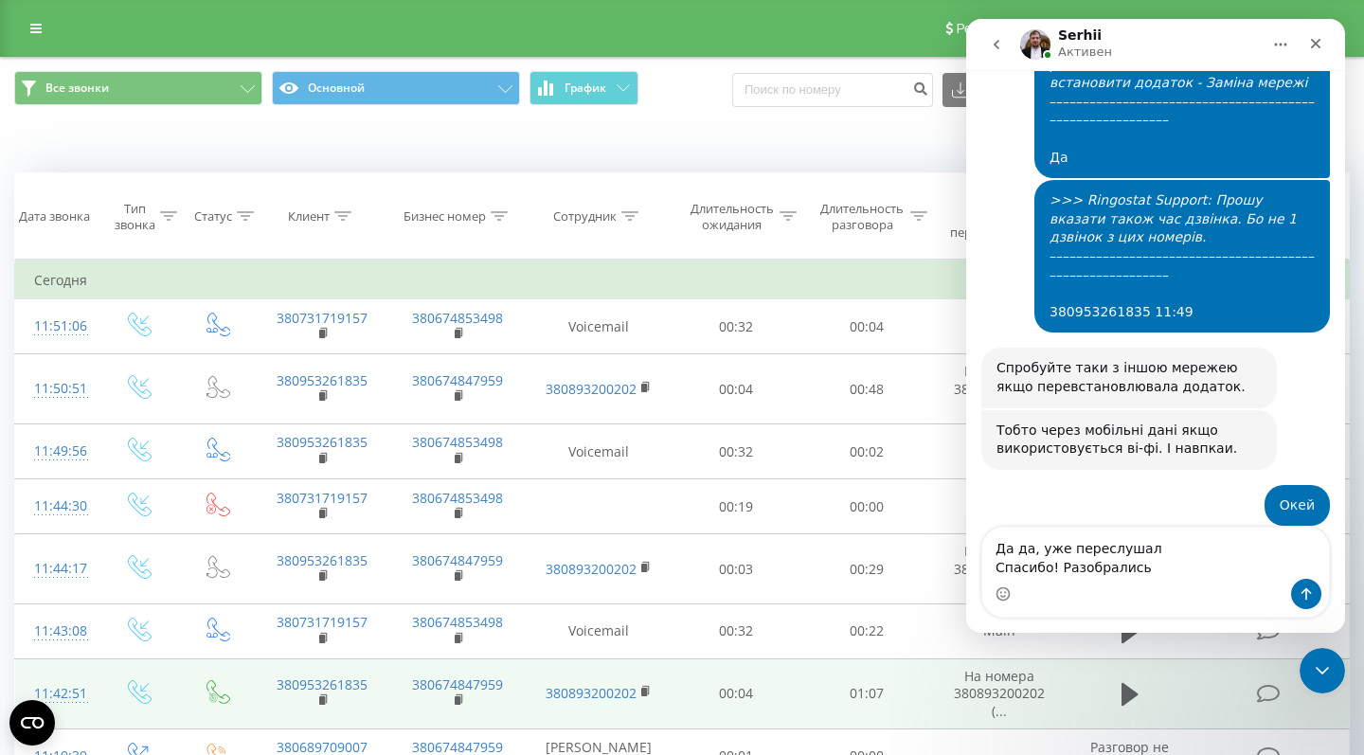
type textarea "Да да, уже переслушал Спасибо! Разобрались"
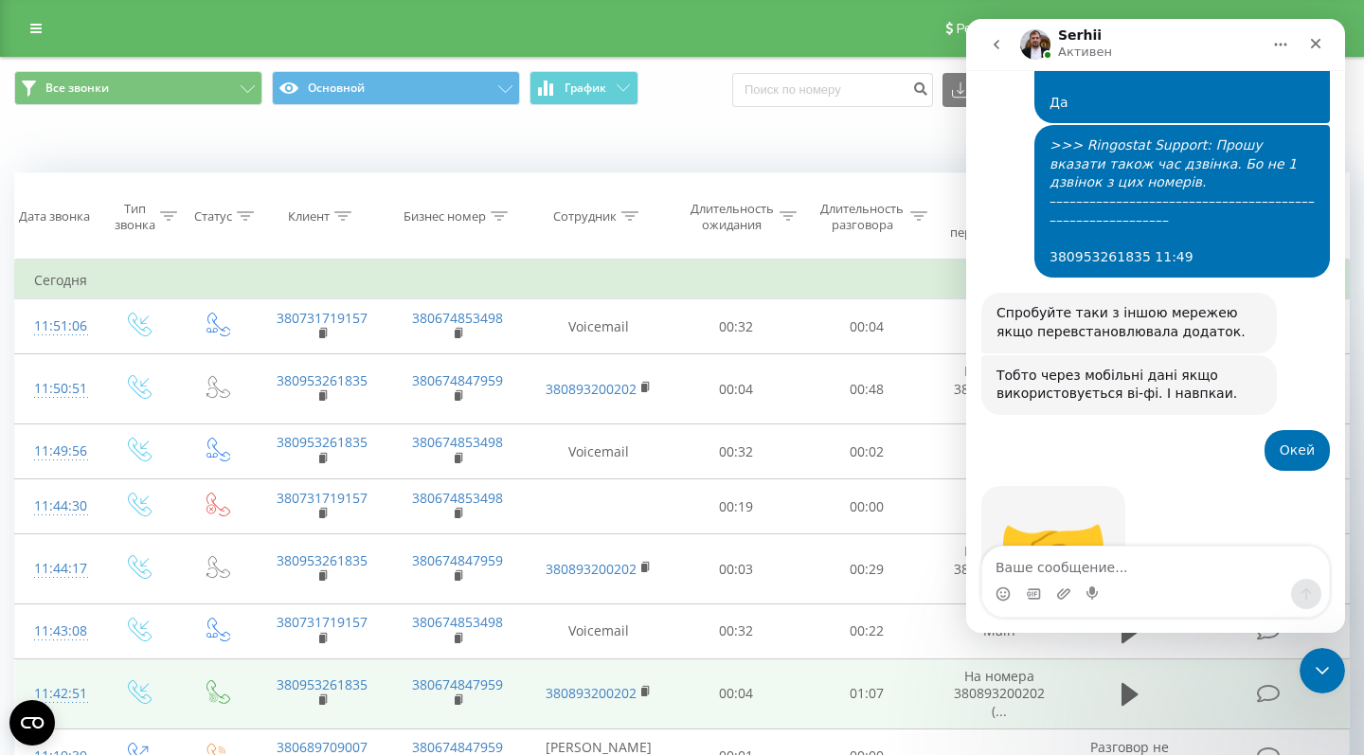
click at [992, 40] on icon "go back" at bounding box center [996, 44] width 15 height 15
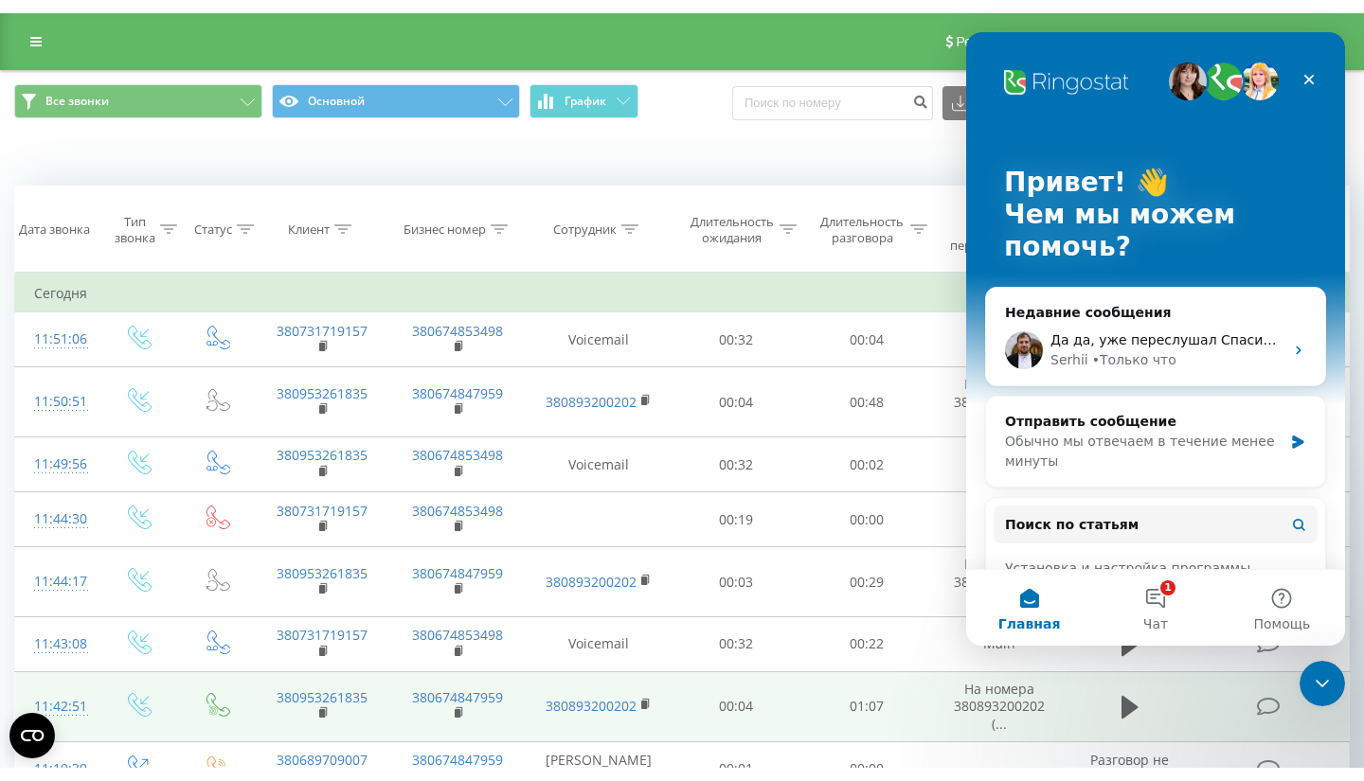
scroll to position [0, 0]
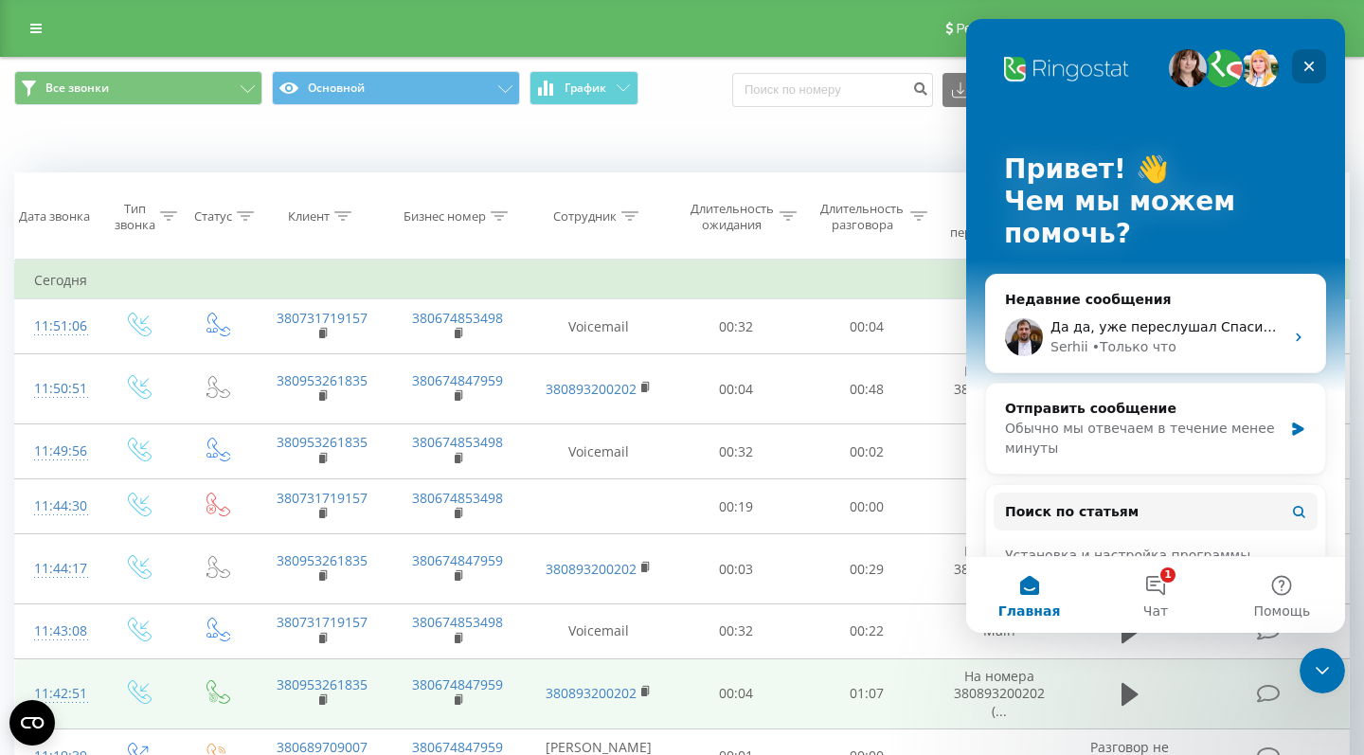
click at [1303, 67] on icon "Закрыть" at bounding box center [1308, 66] width 15 height 15
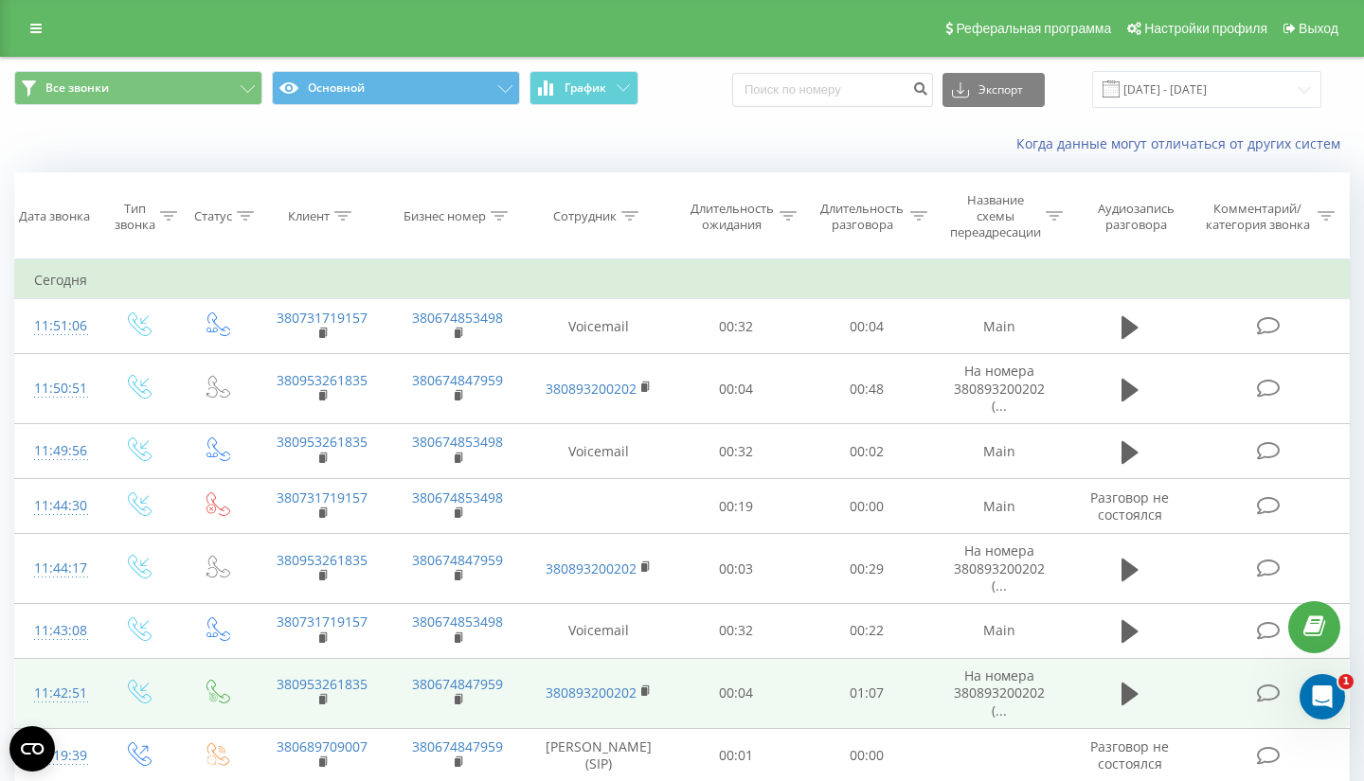
click at [14, 12] on div "Реферальная программа Настройки профиля Выход" at bounding box center [682, 28] width 1364 height 57
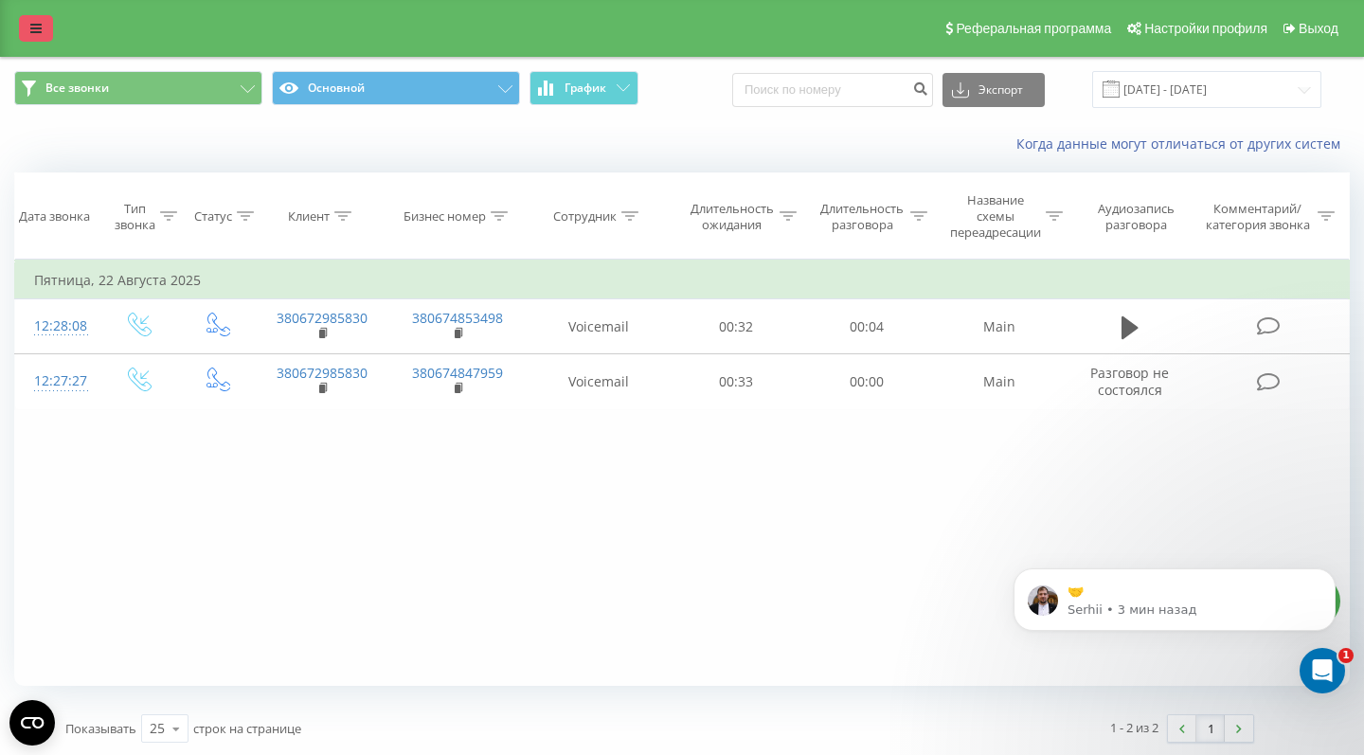
click at [20, 32] on link at bounding box center [36, 28] width 34 height 27
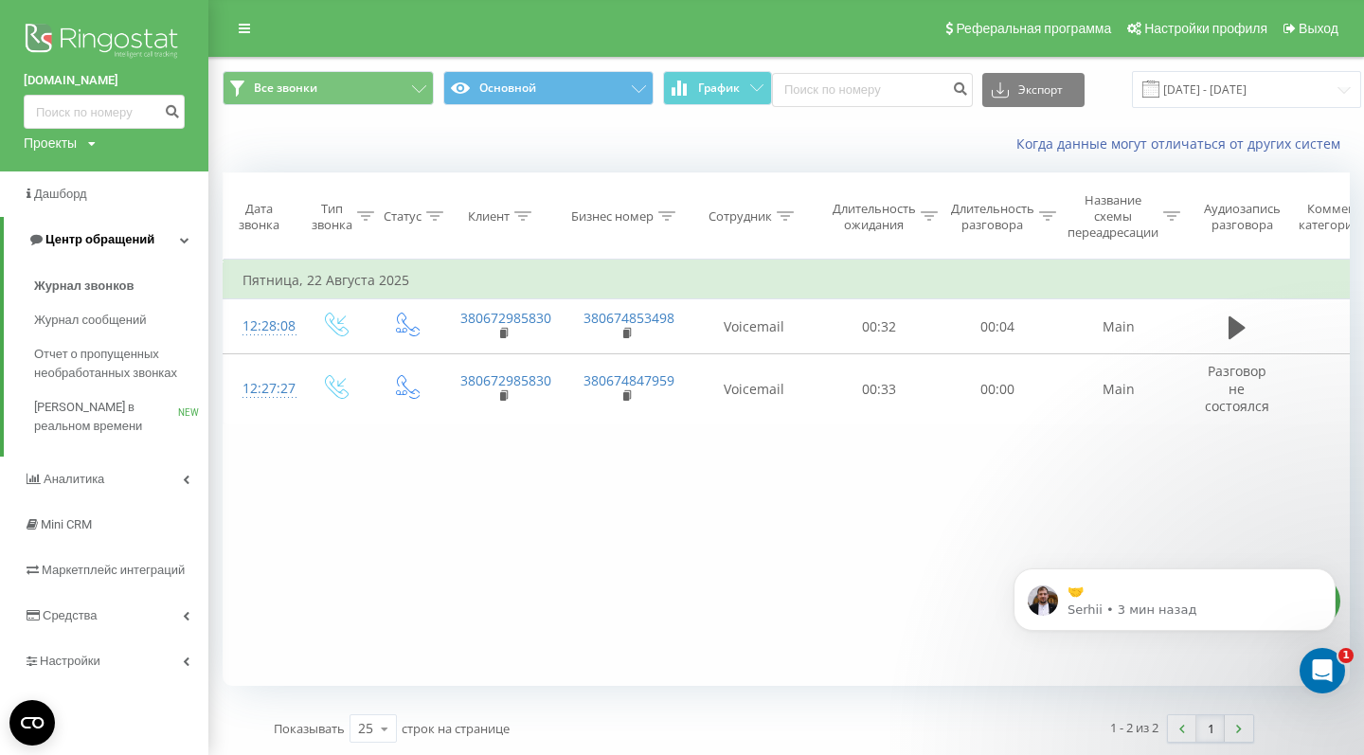
click at [122, 242] on span "Центр обращений" at bounding box center [99, 239] width 109 height 14
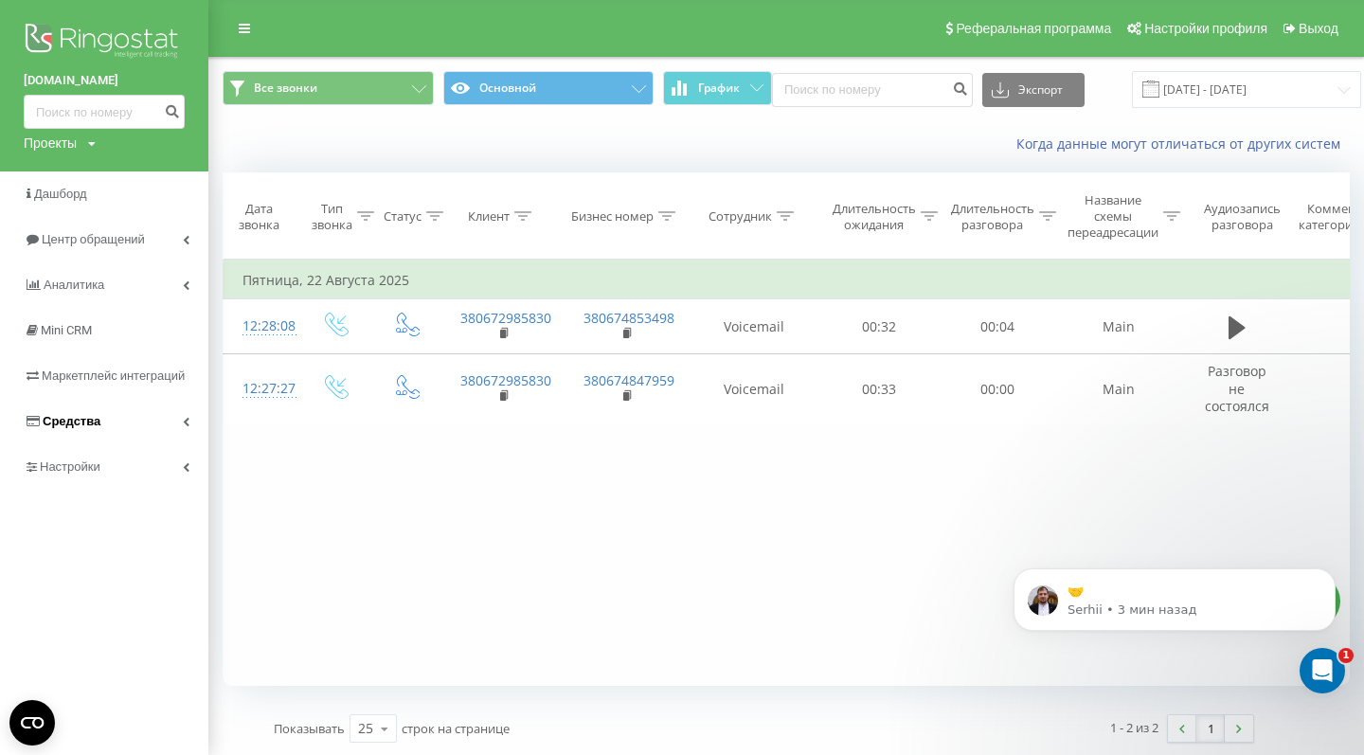
click at [129, 430] on link "Средства" at bounding box center [104, 421] width 208 height 45
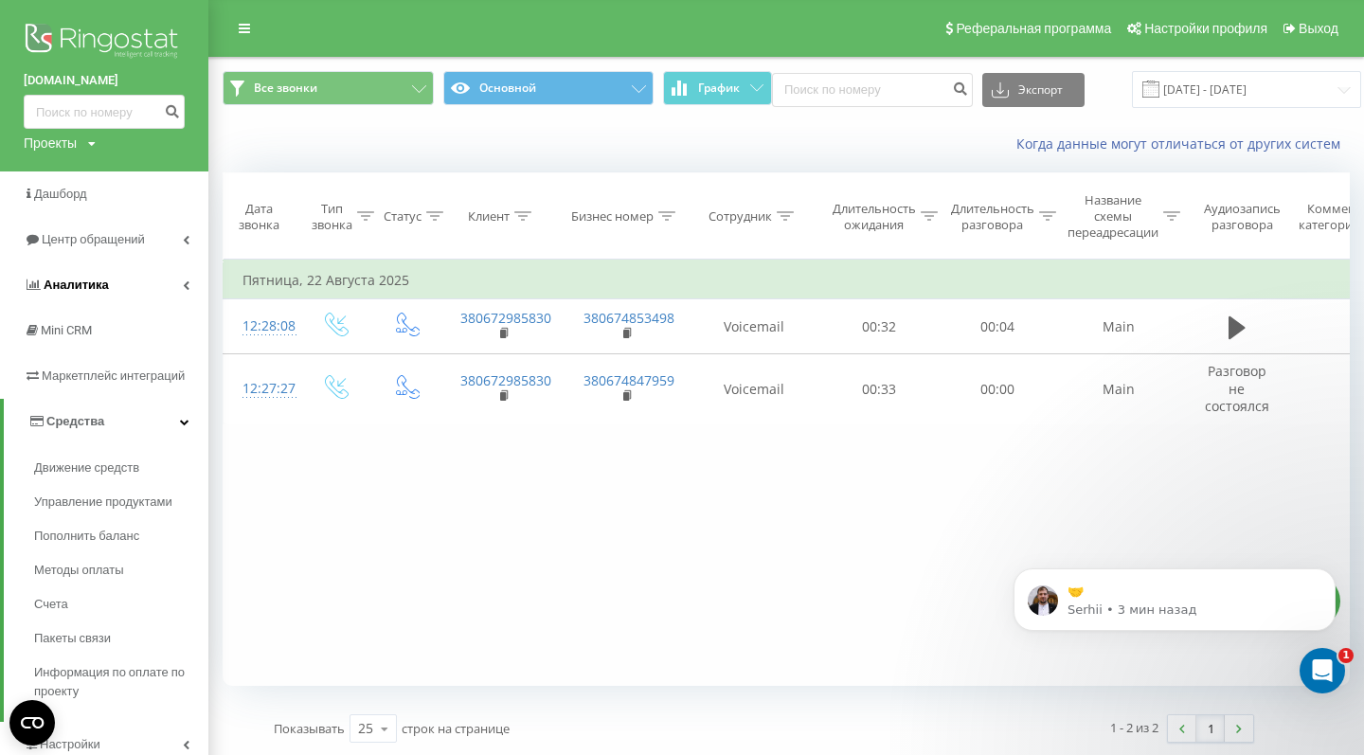
click at [116, 289] on link "Аналитика" at bounding box center [104, 284] width 208 height 45
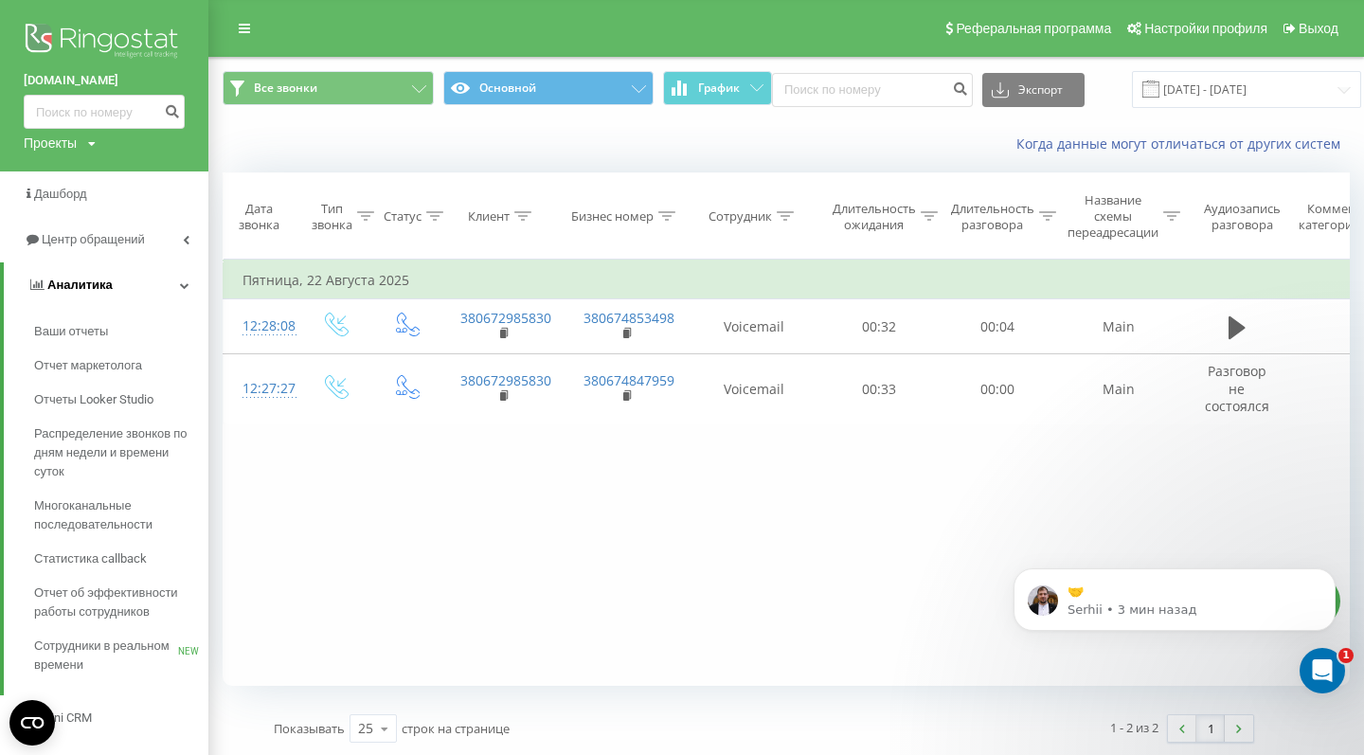
click at [116, 289] on link "Аналитика" at bounding box center [106, 284] width 205 height 45
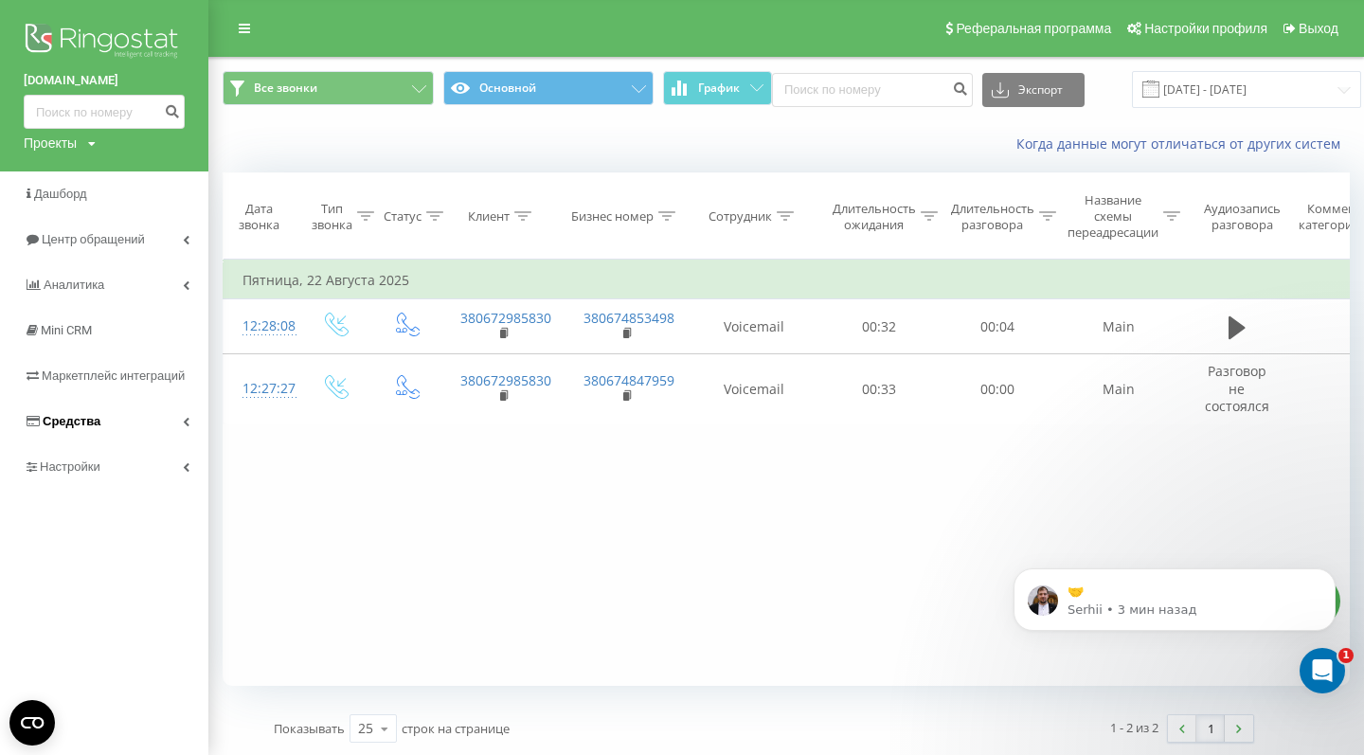
click at [112, 438] on link "Средства" at bounding box center [104, 421] width 208 height 45
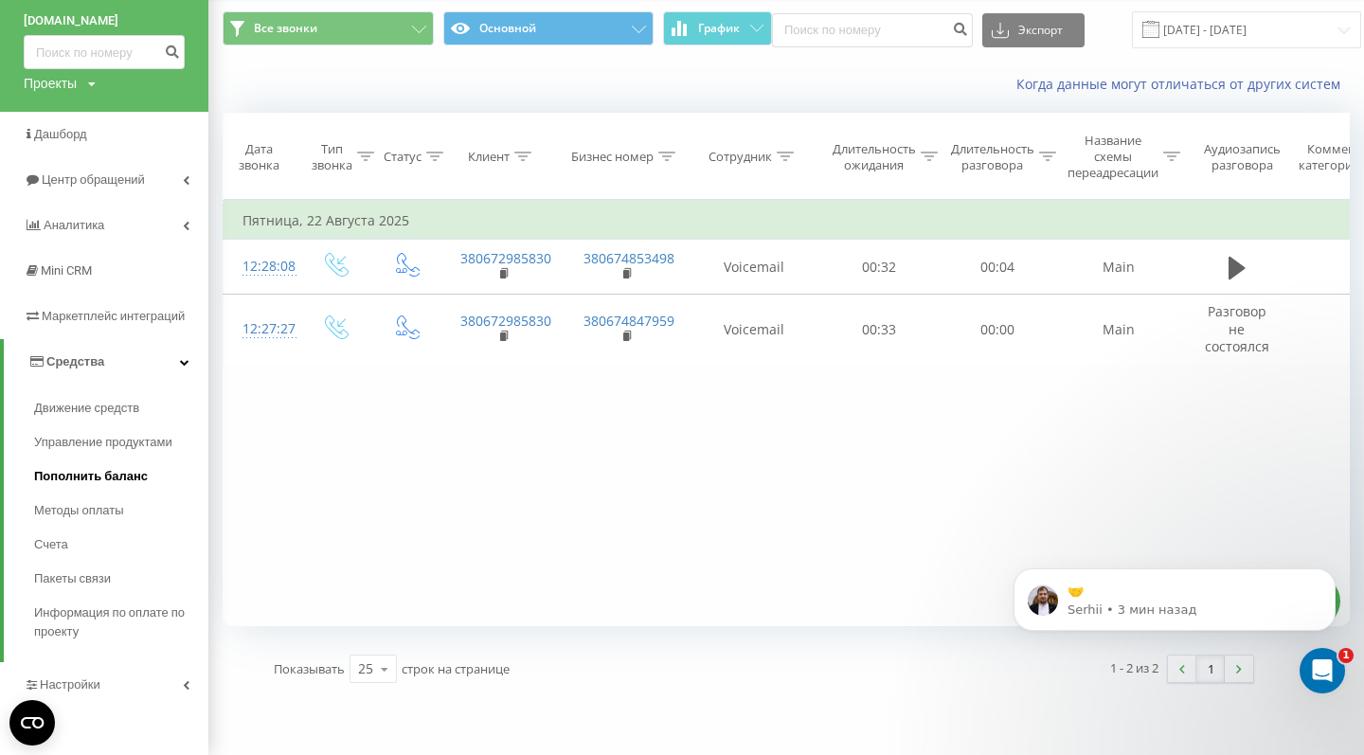
scroll to position [62, 0]
click at [96, 687] on span "Настройки" at bounding box center [72, 684] width 65 height 14
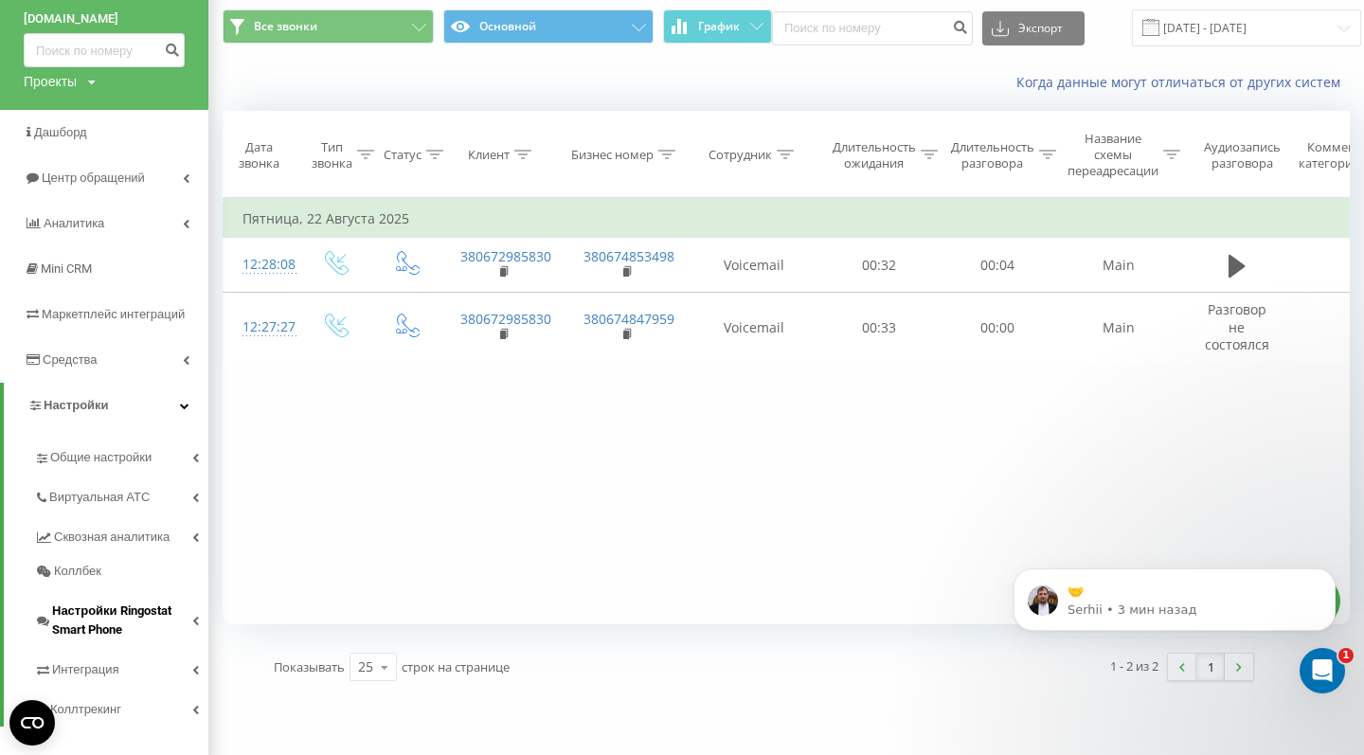
click at [131, 614] on span "Настройки Ringostat Smart Phone" at bounding box center [122, 620] width 140 height 38
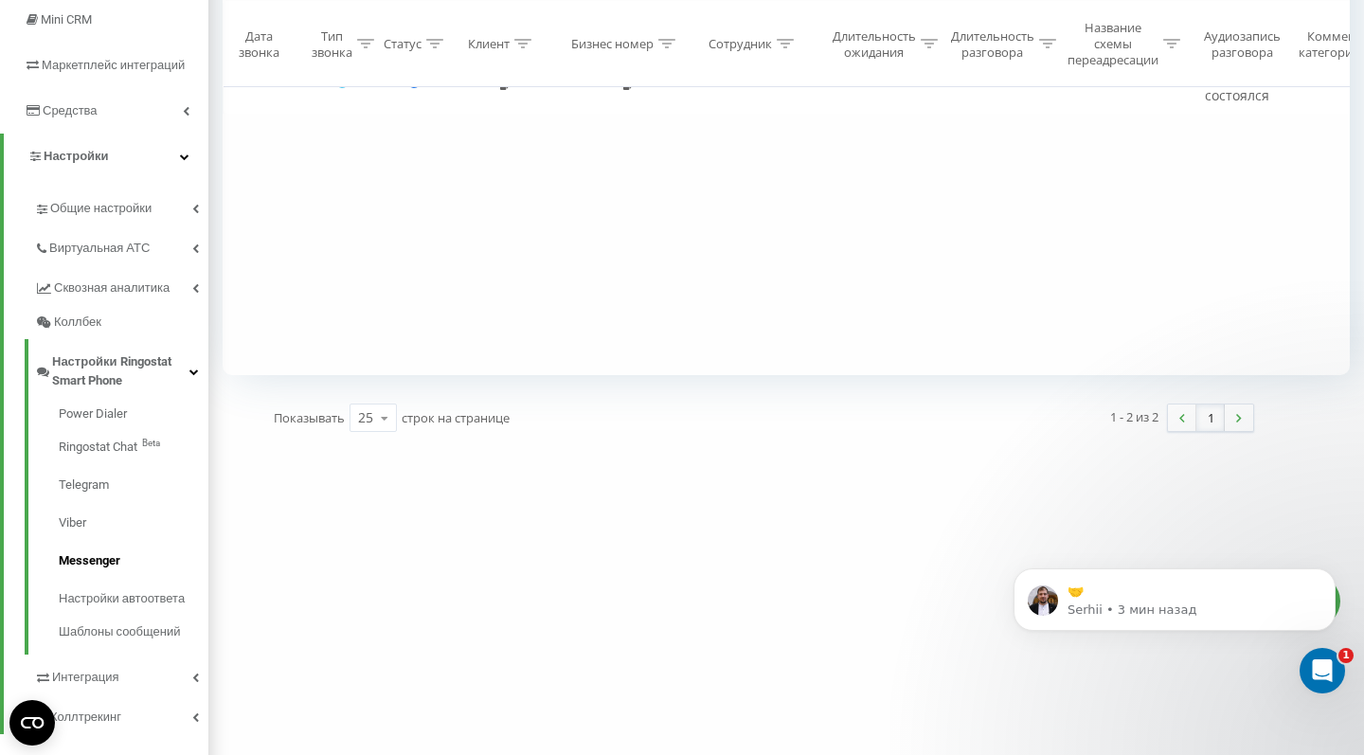
scroll to position [313, 0]
click at [115, 355] on link "Настройки Ringostat Smart Phone" at bounding box center [121, 366] width 174 height 59
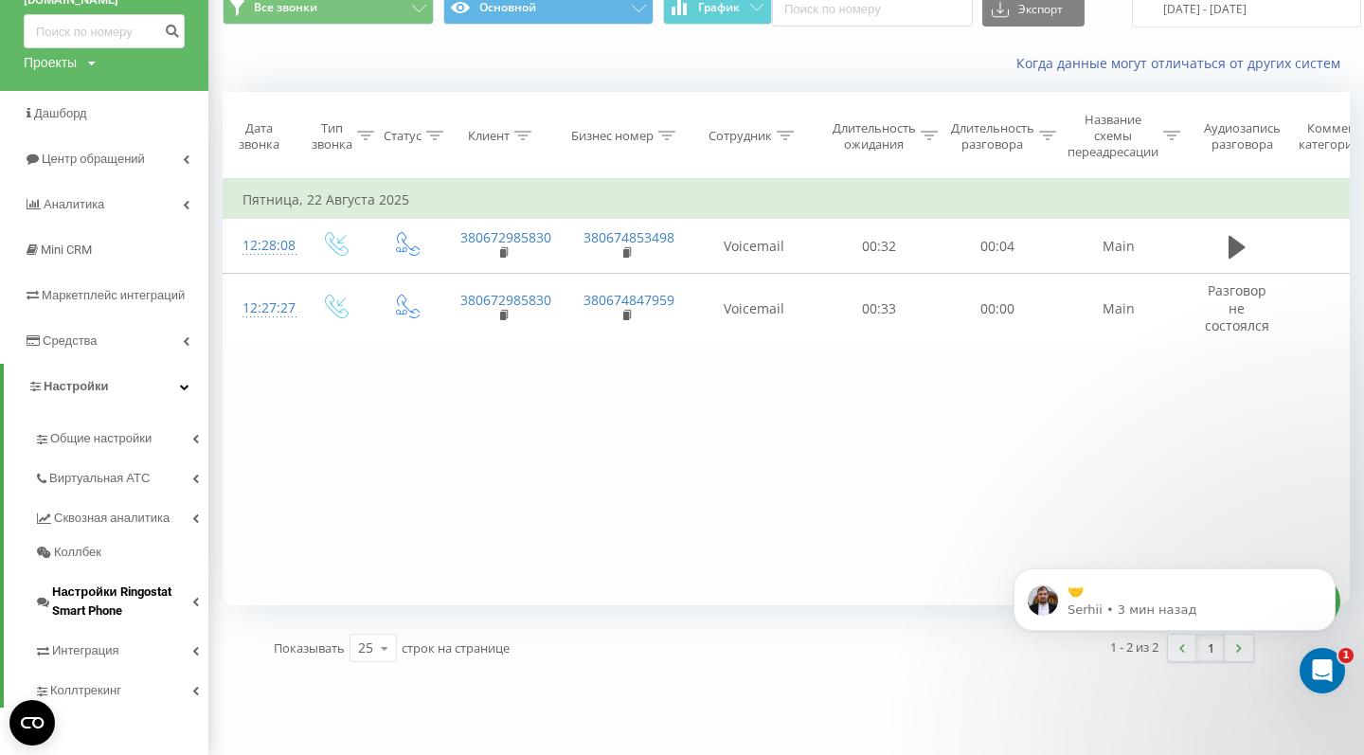
scroll to position [82, 0]
click at [104, 699] on span "Коллтрекинг" at bounding box center [88, 690] width 77 height 19
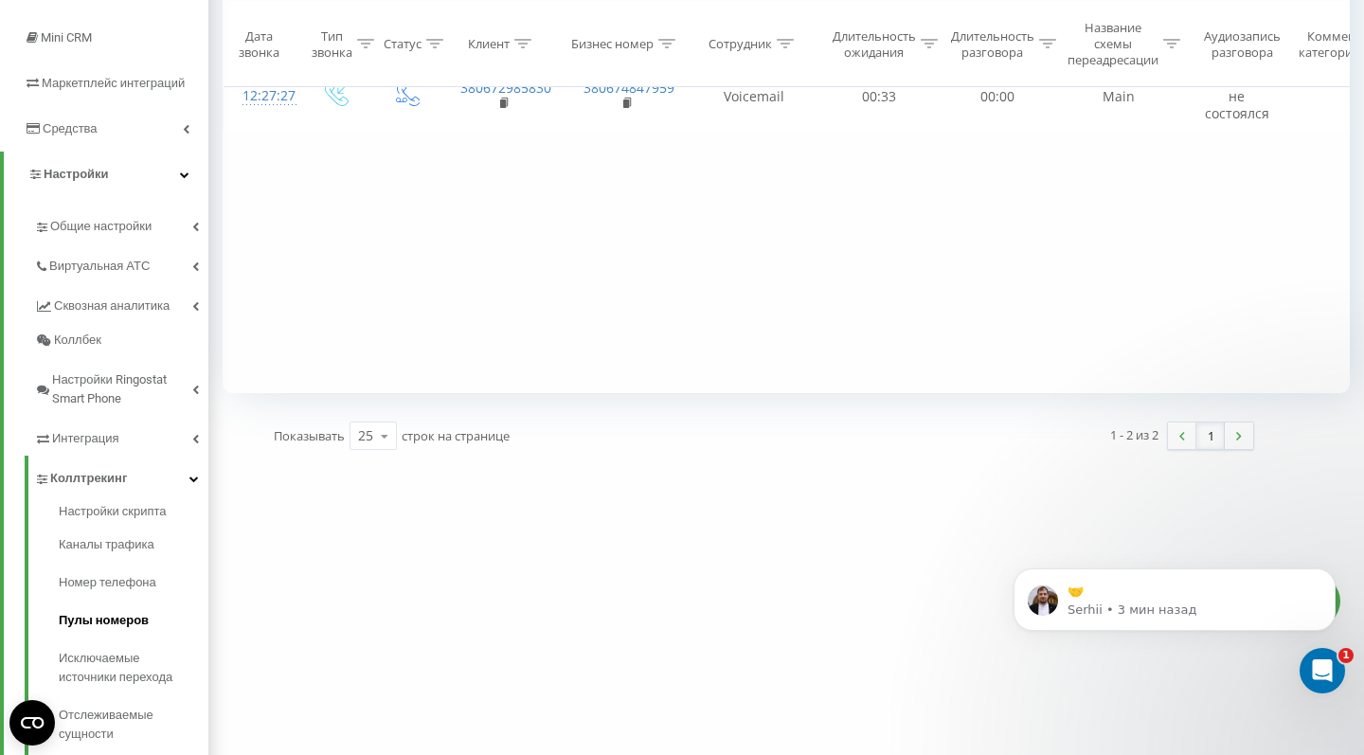
scroll to position [295, 0]
click at [103, 474] on span "Коллтрекинг" at bounding box center [88, 476] width 77 height 19
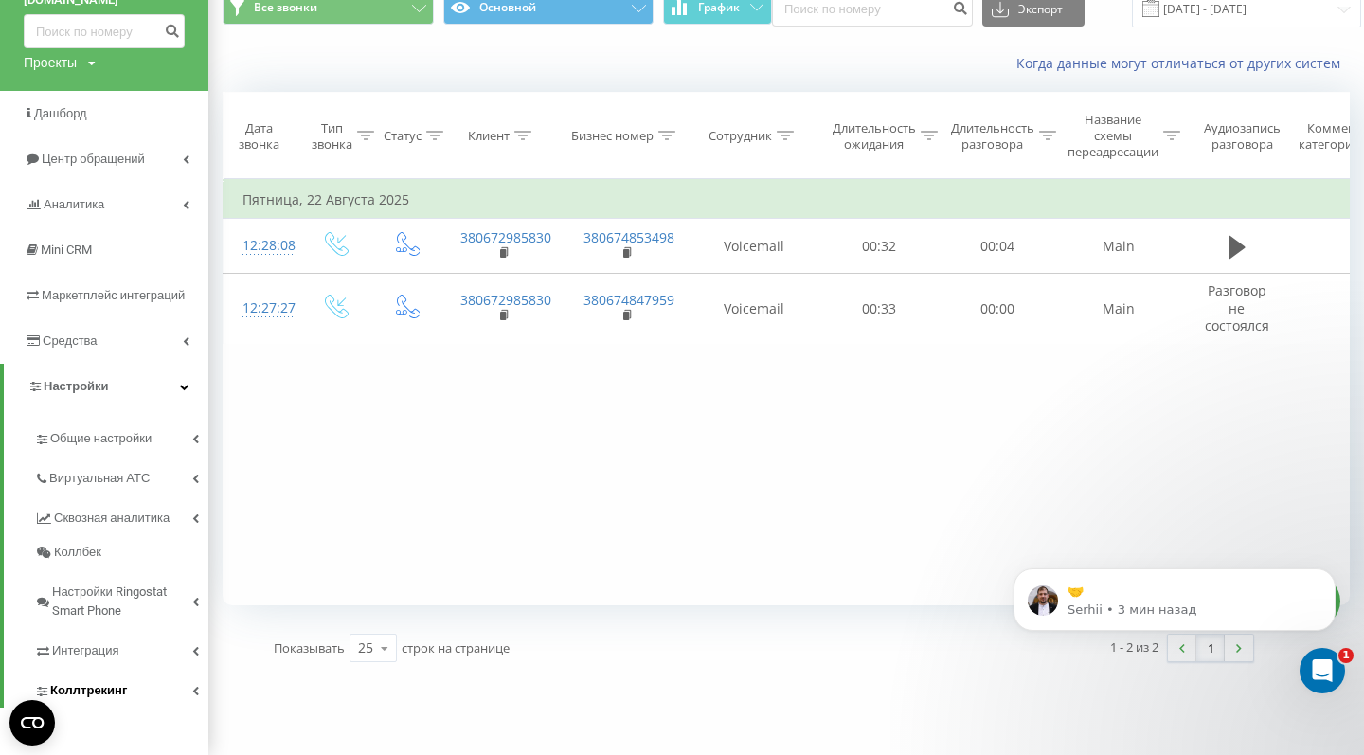
scroll to position [82, 0]
click at [124, 441] on span "Общие настройки" at bounding box center [104, 438] width 108 height 19
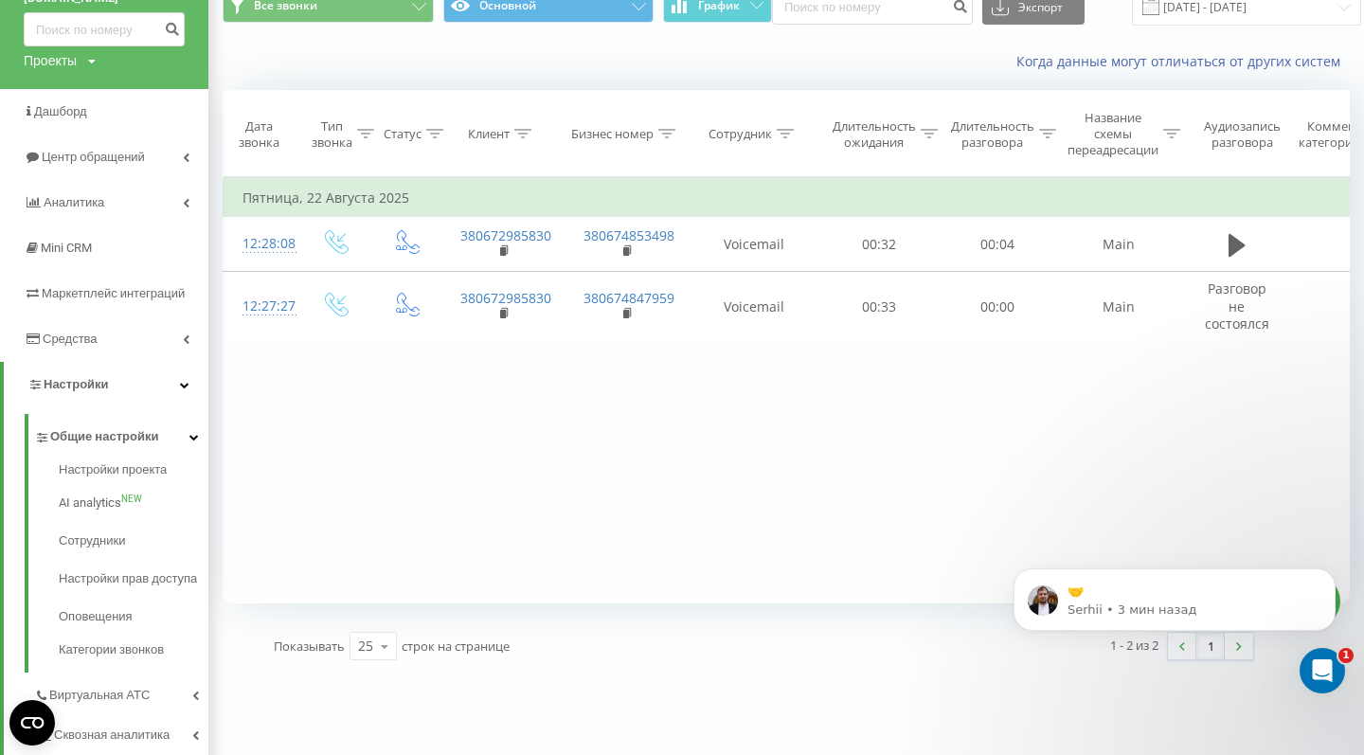
click at [116, 465] on div "Настройки проекта AI analytics NEW Сотрудники Настройки прав доступа Оповещения…" at bounding box center [117, 563] width 184 height 219
click at [113, 474] on span "Настройки проекта" at bounding box center [117, 469] width 116 height 19
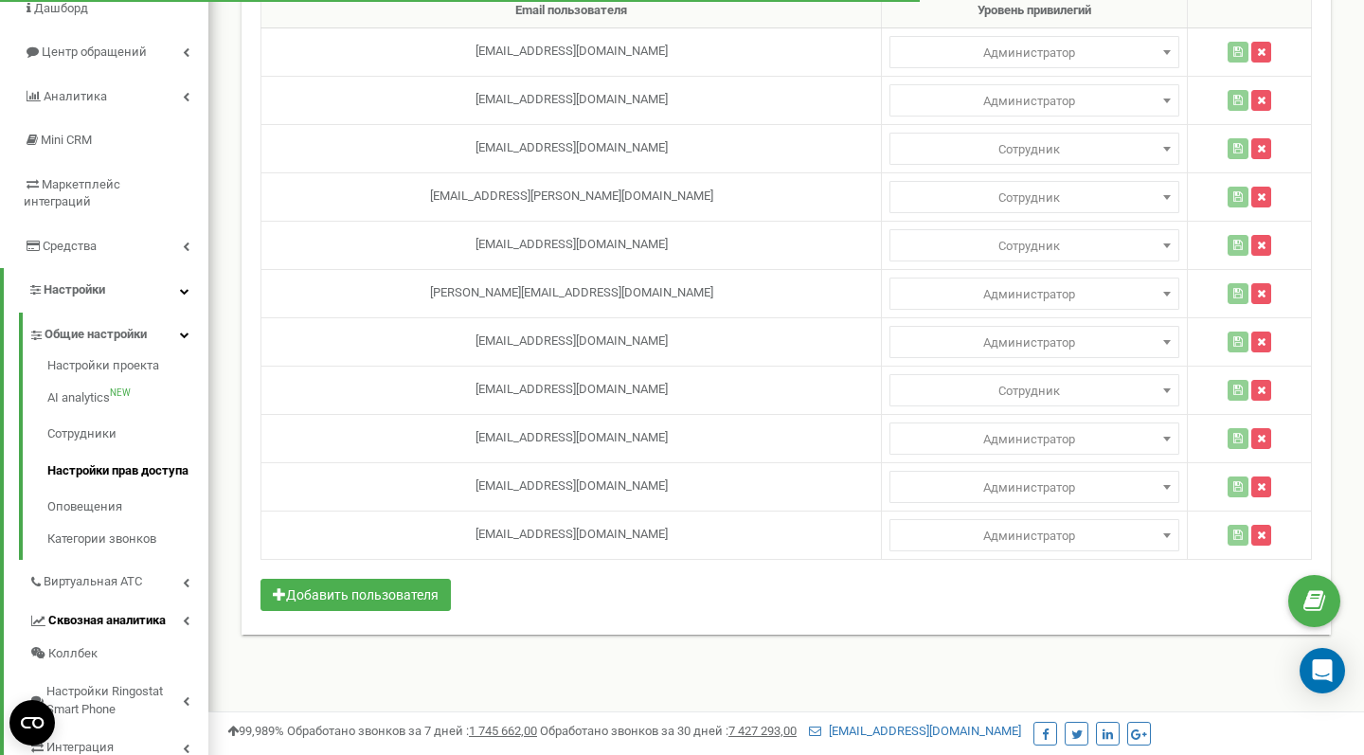
scroll to position [176, 0]
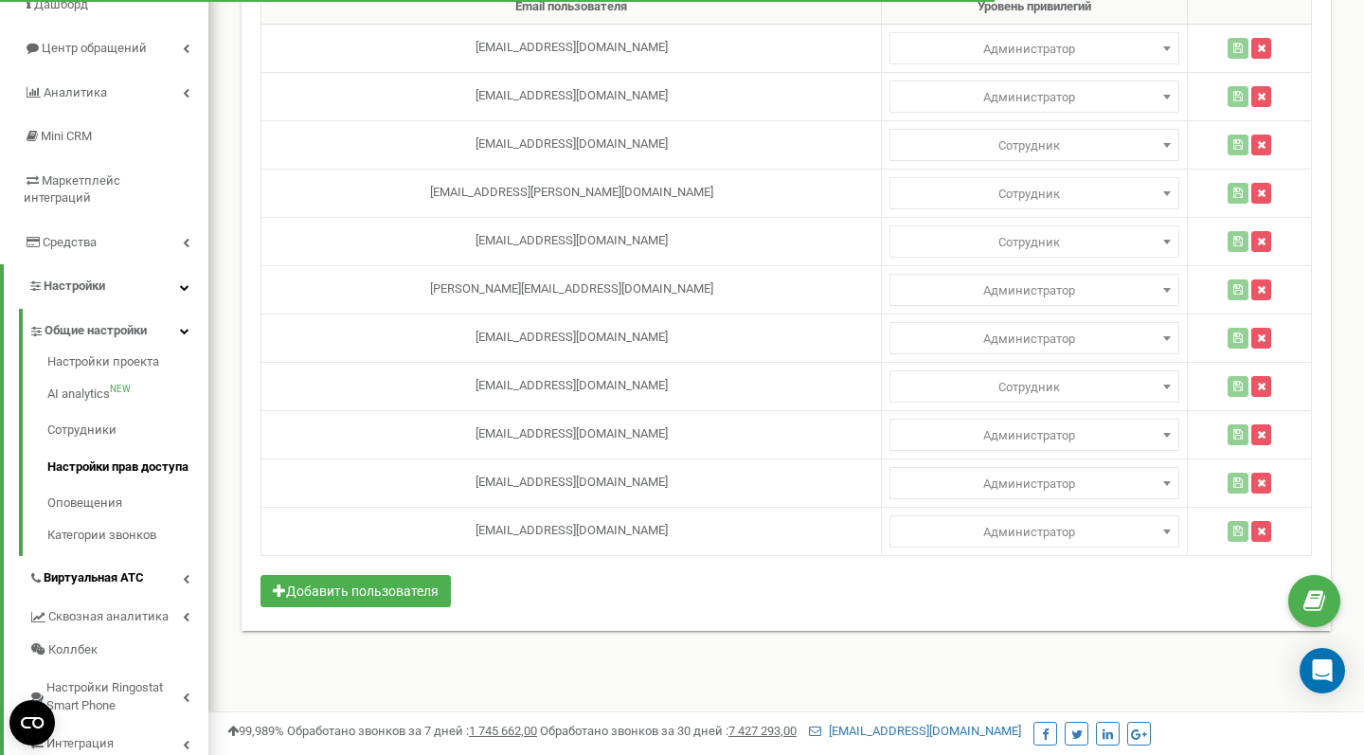
click at [122, 569] on span "Виртуальная АТС" at bounding box center [94, 578] width 100 height 18
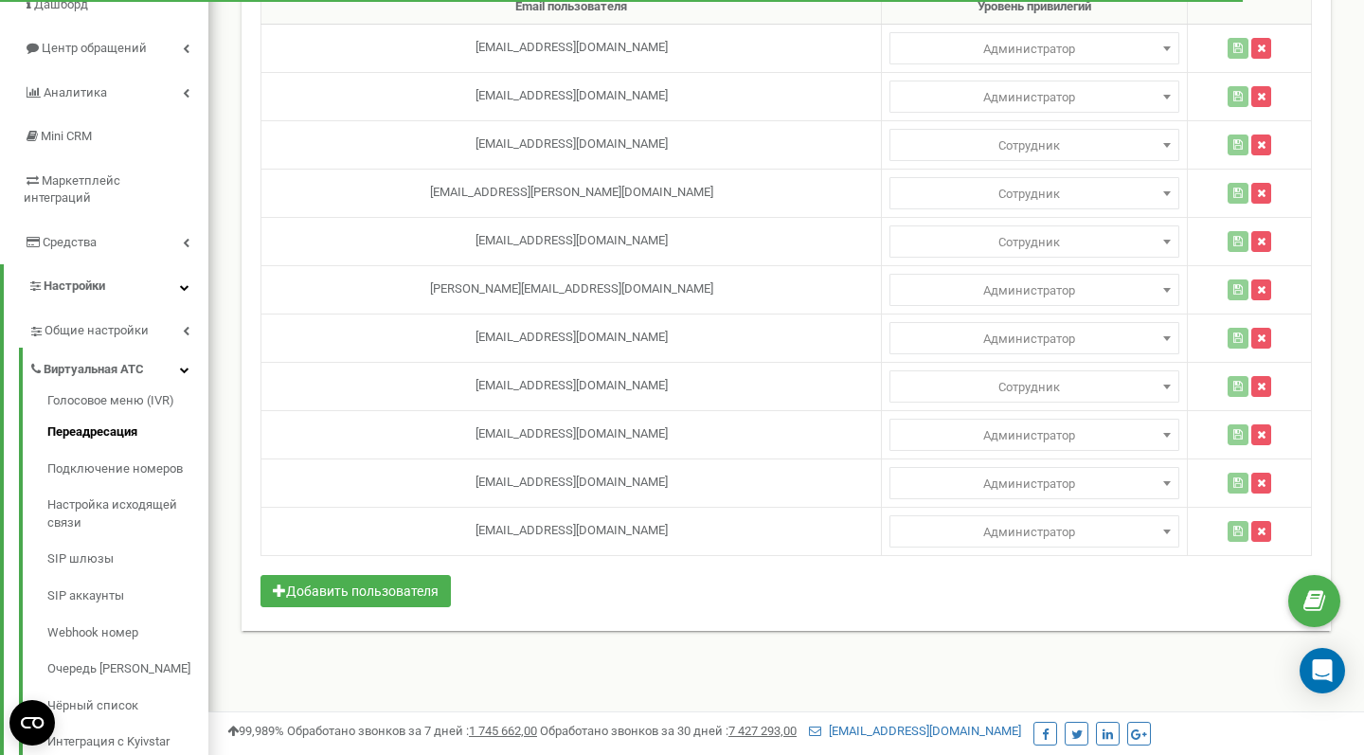
click at [96, 418] on link "Переадресация" at bounding box center [127, 432] width 161 height 37
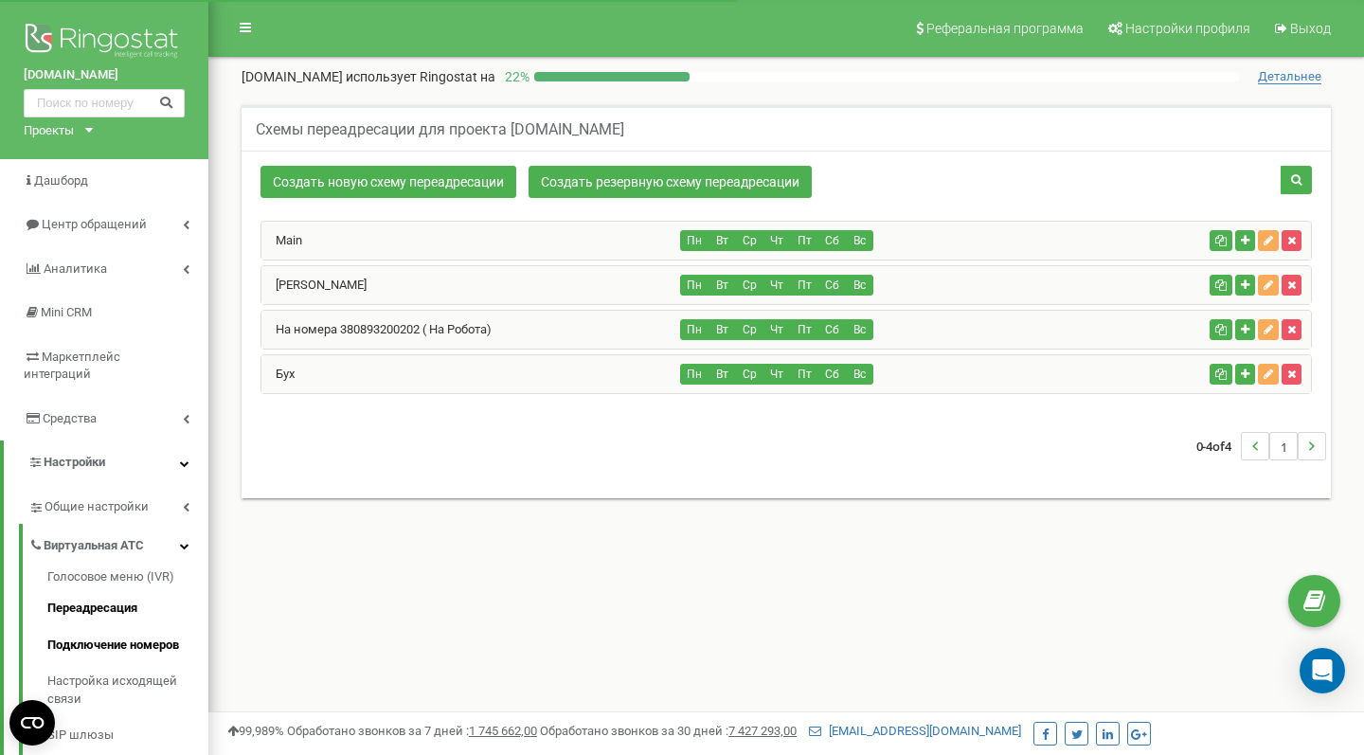
click at [102, 627] on link "Подключение номеров" at bounding box center [127, 645] width 161 height 37
